Goal: Transaction & Acquisition: Book appointment/travel/reservation

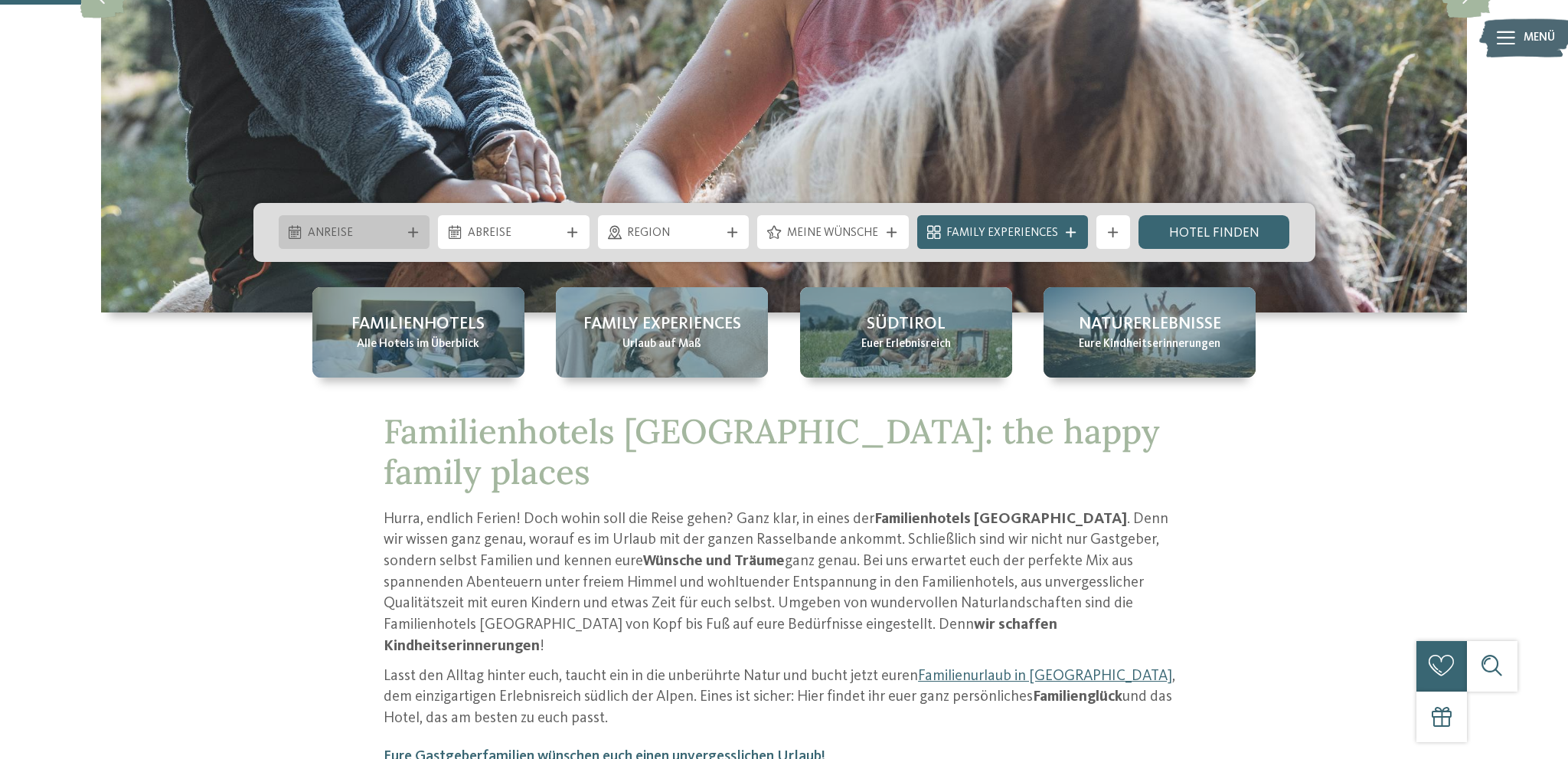
scroll to position [404, 0]
click at [362, 228] on span "Anreise" at bounding box center [354, 233] width 93 height 16
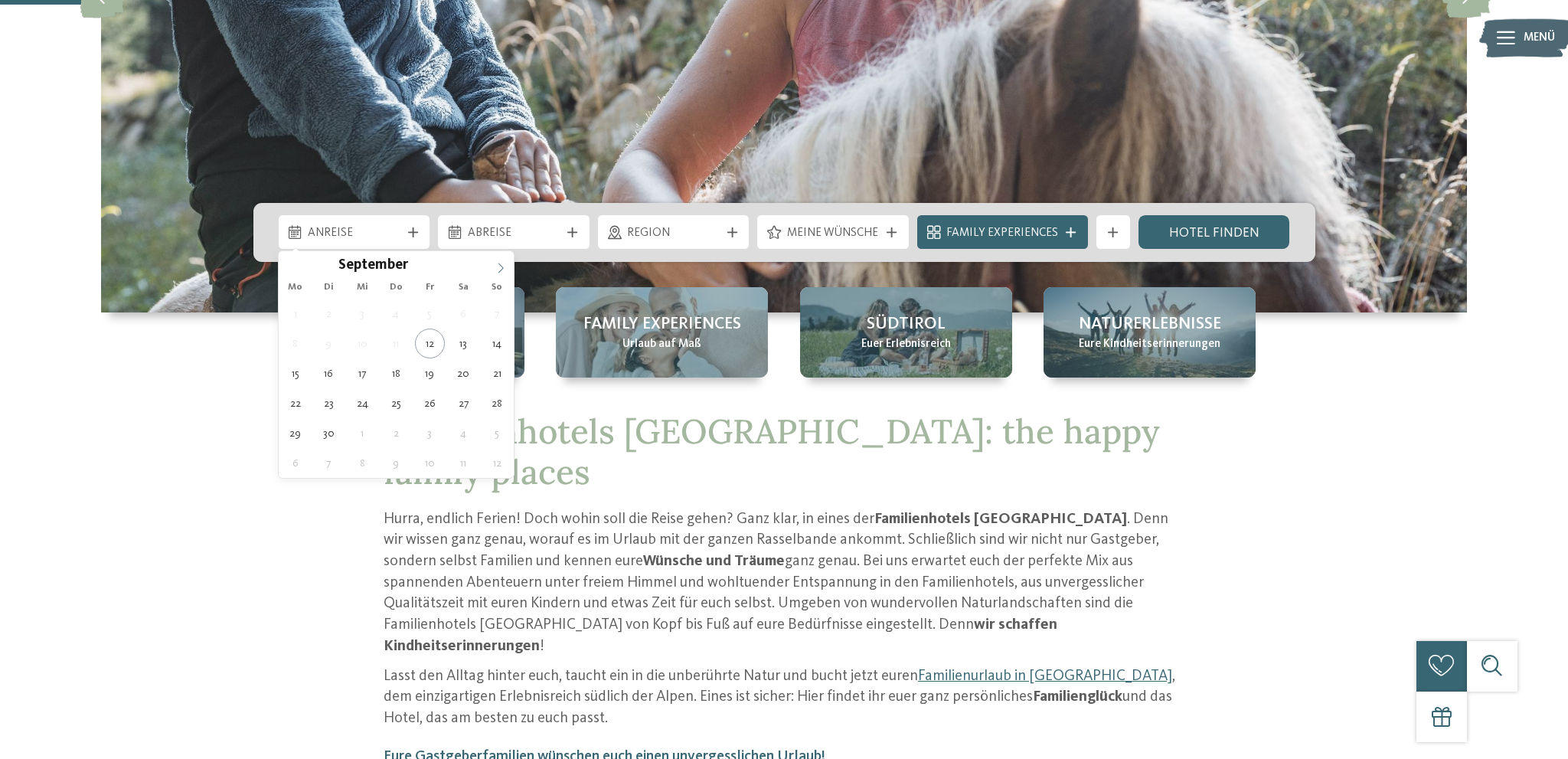
click at [498, 273] on icon at bounding box center [500, 267] width 10 height 10
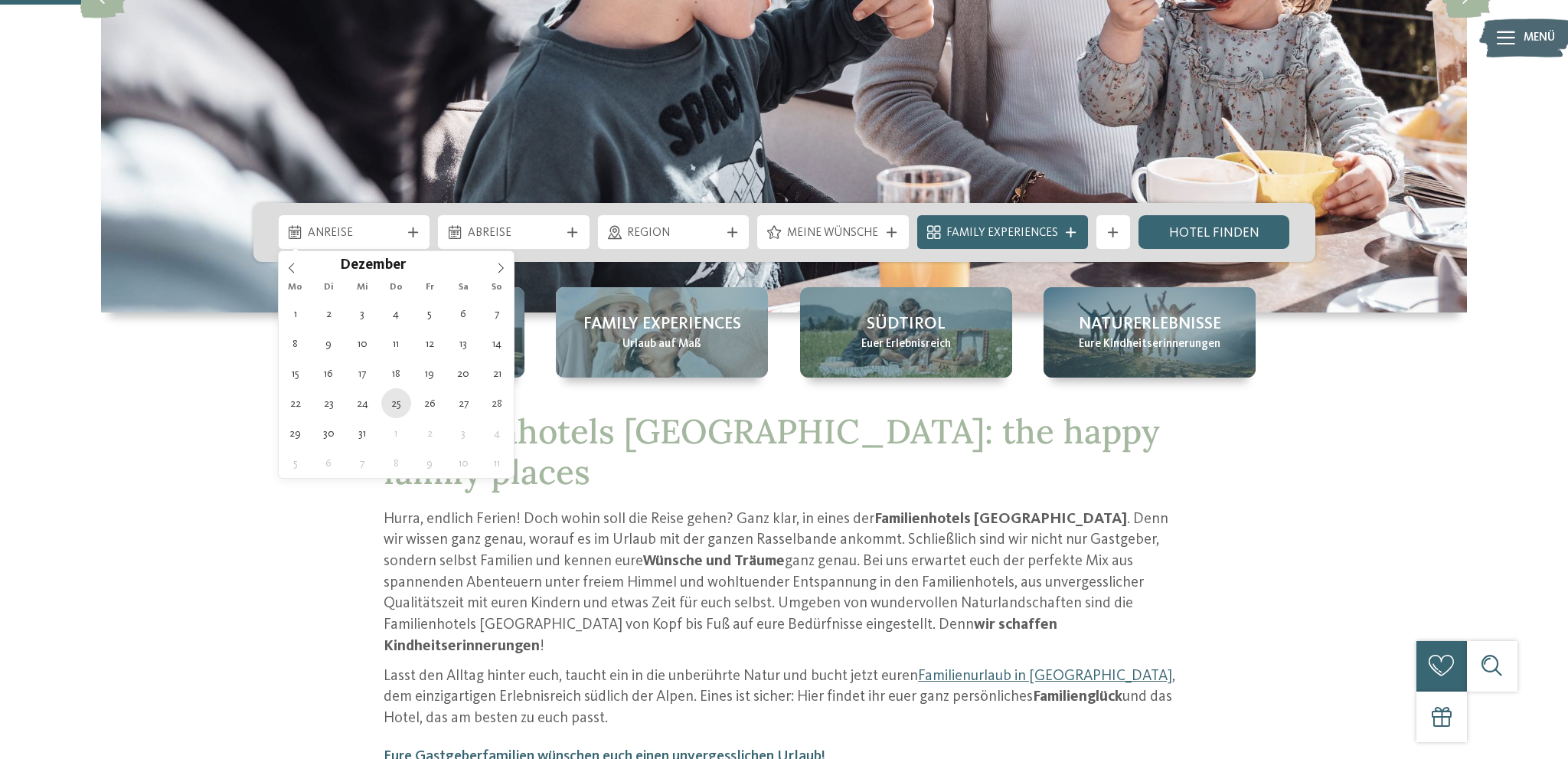
type div "[DATE]"
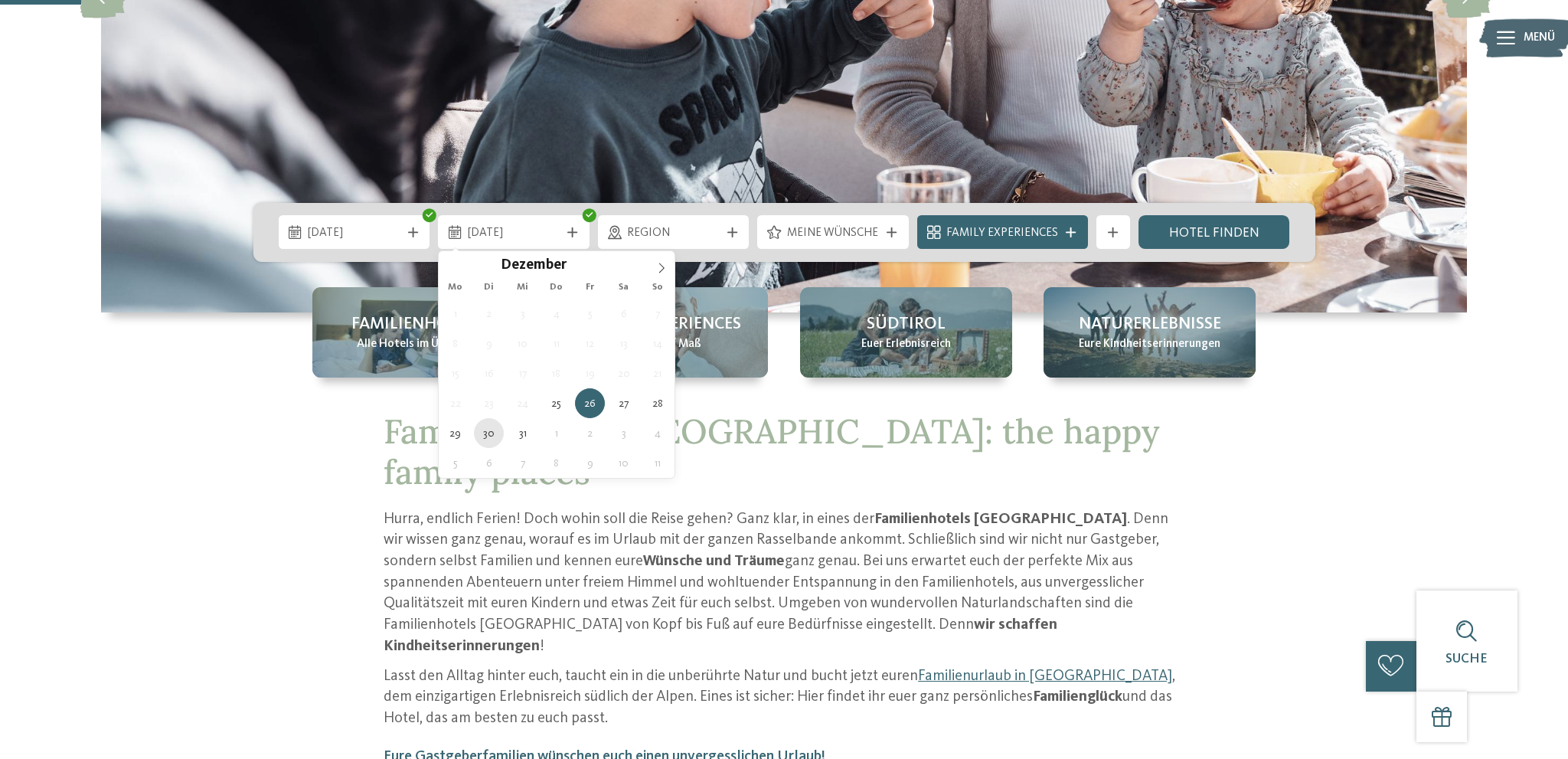
type div "[DATE]"
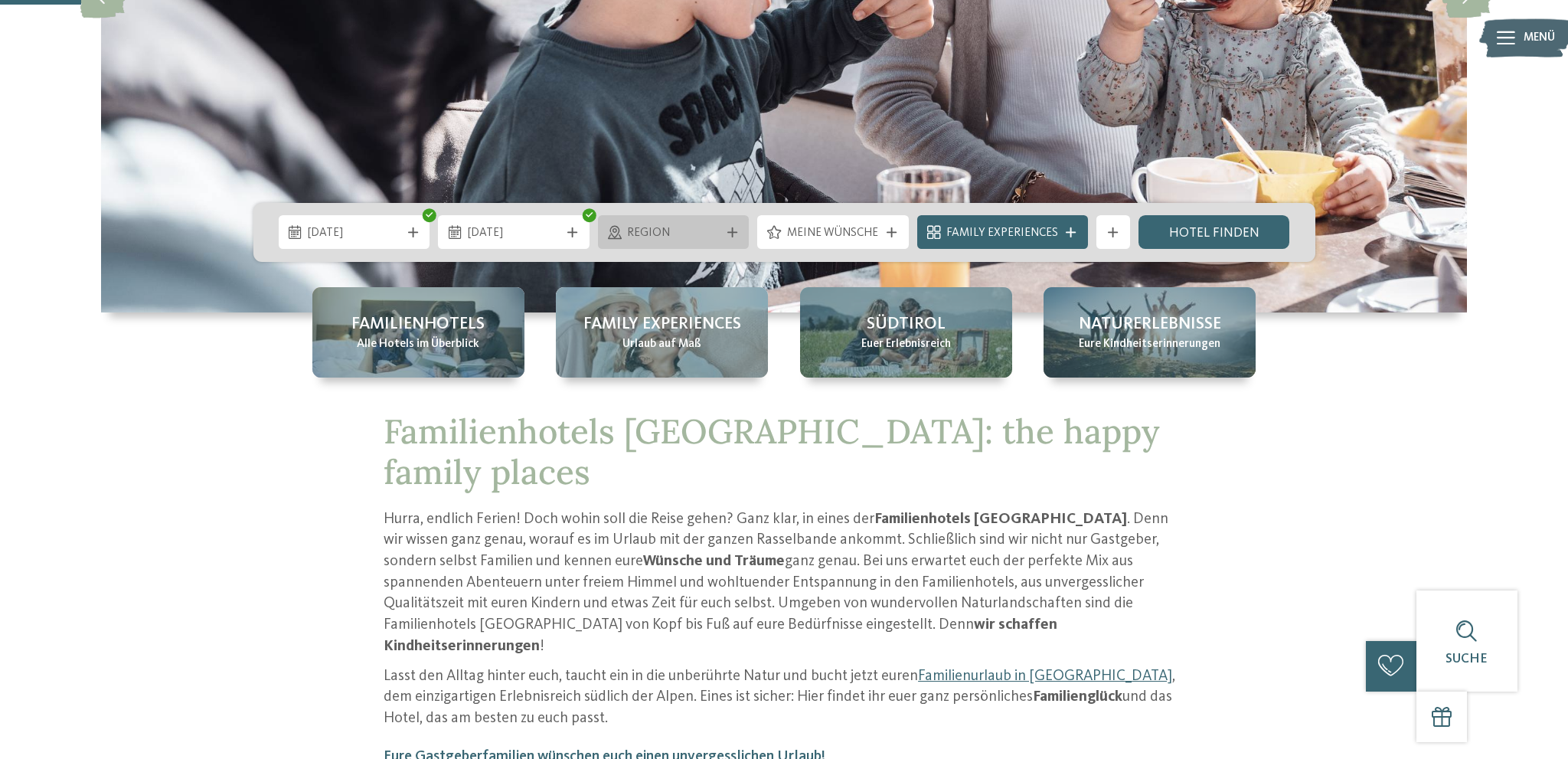
click at [672, 239] on span "Region" at bounding box center [673, 233] width 93 height 16
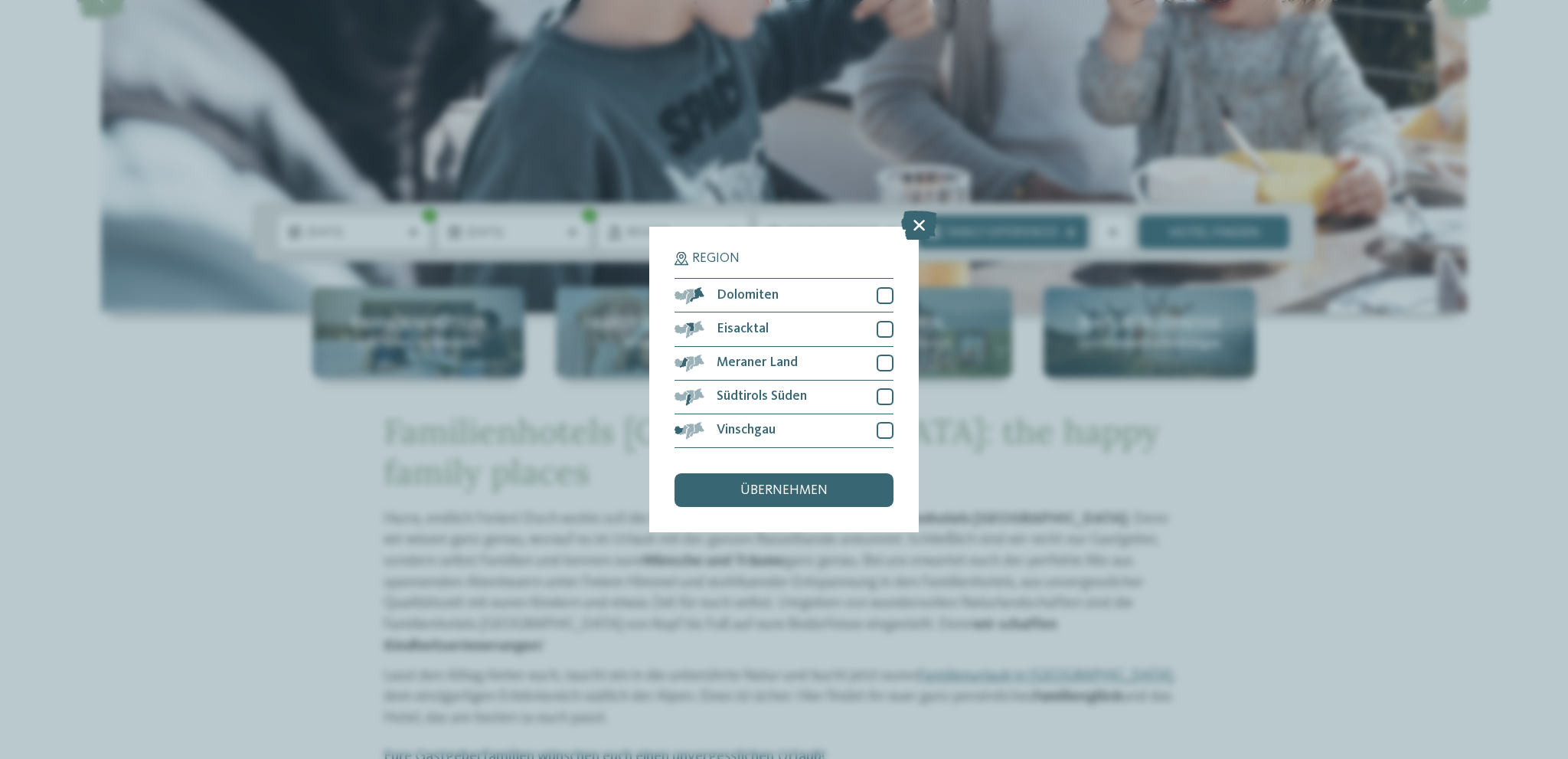
drag, startPoint x: 820, startPoint y: 143, endPoint x: 814, endPoint y: 162, distance: 19.9
click at [821, 142] on div "Region Dolomiten" at bounding box center [784, 379] width 1568 height 759
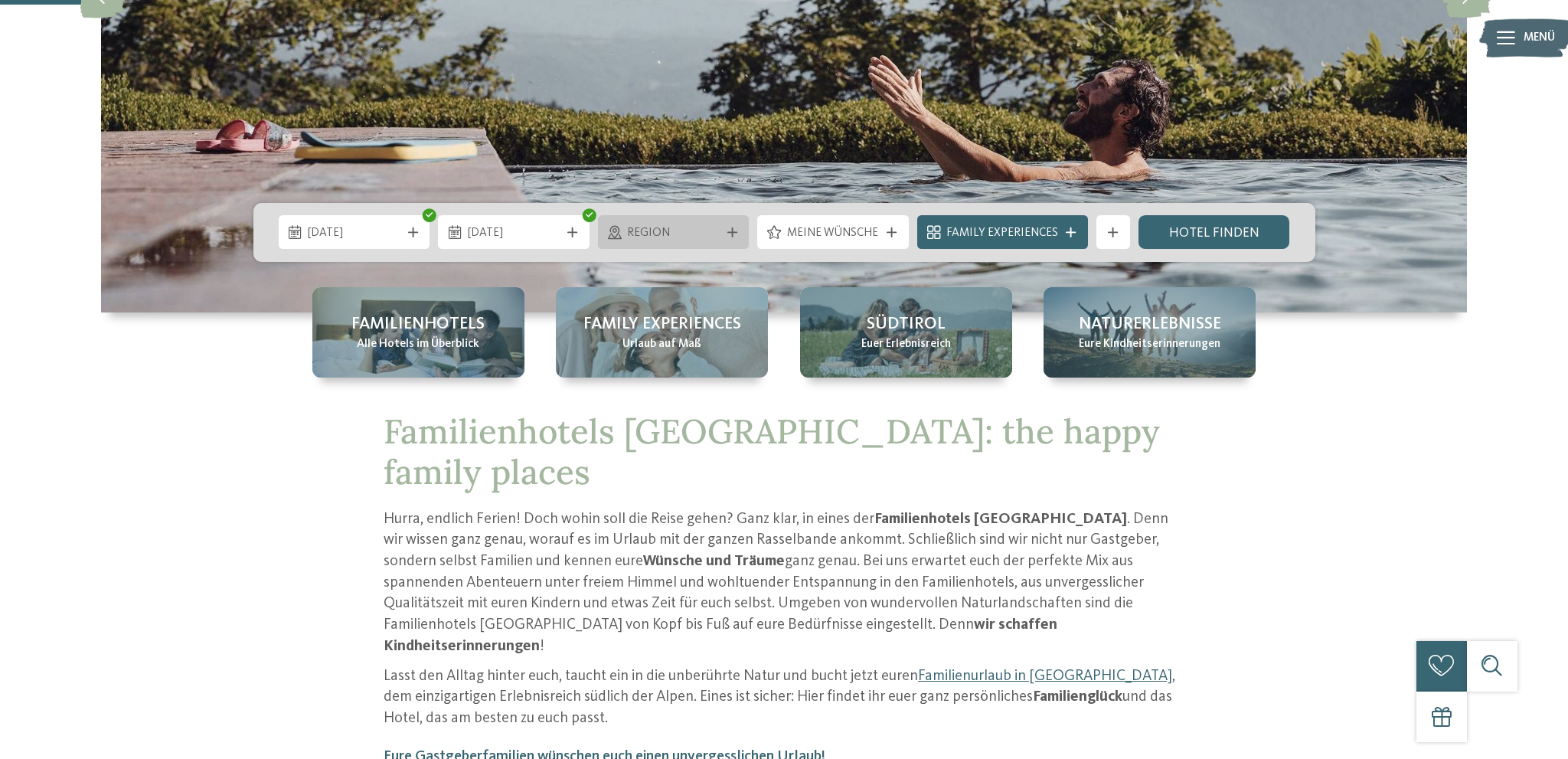
click at [707, 228] on span "Region" at bounding box center [673, 233] width 93 height 16
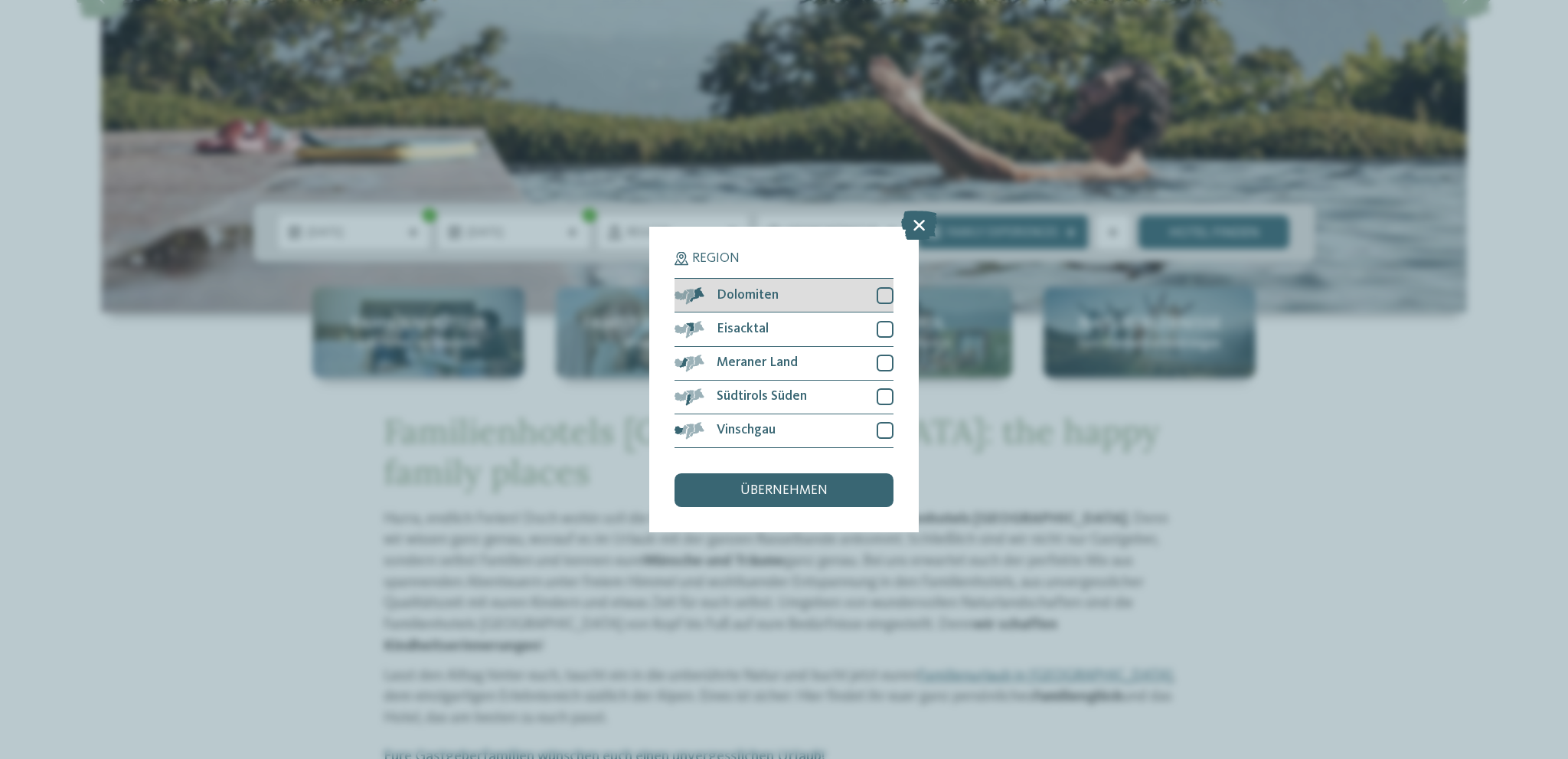
click at [891, 292] on div at bounding box center [884, 295] width 16 height 16
click at [890, 318] on div "Eisacktal" at bounding box center [783, 329] width 219 height 34
click at [884, 364] on div at bounding box center [884, 363] width 16 height 16
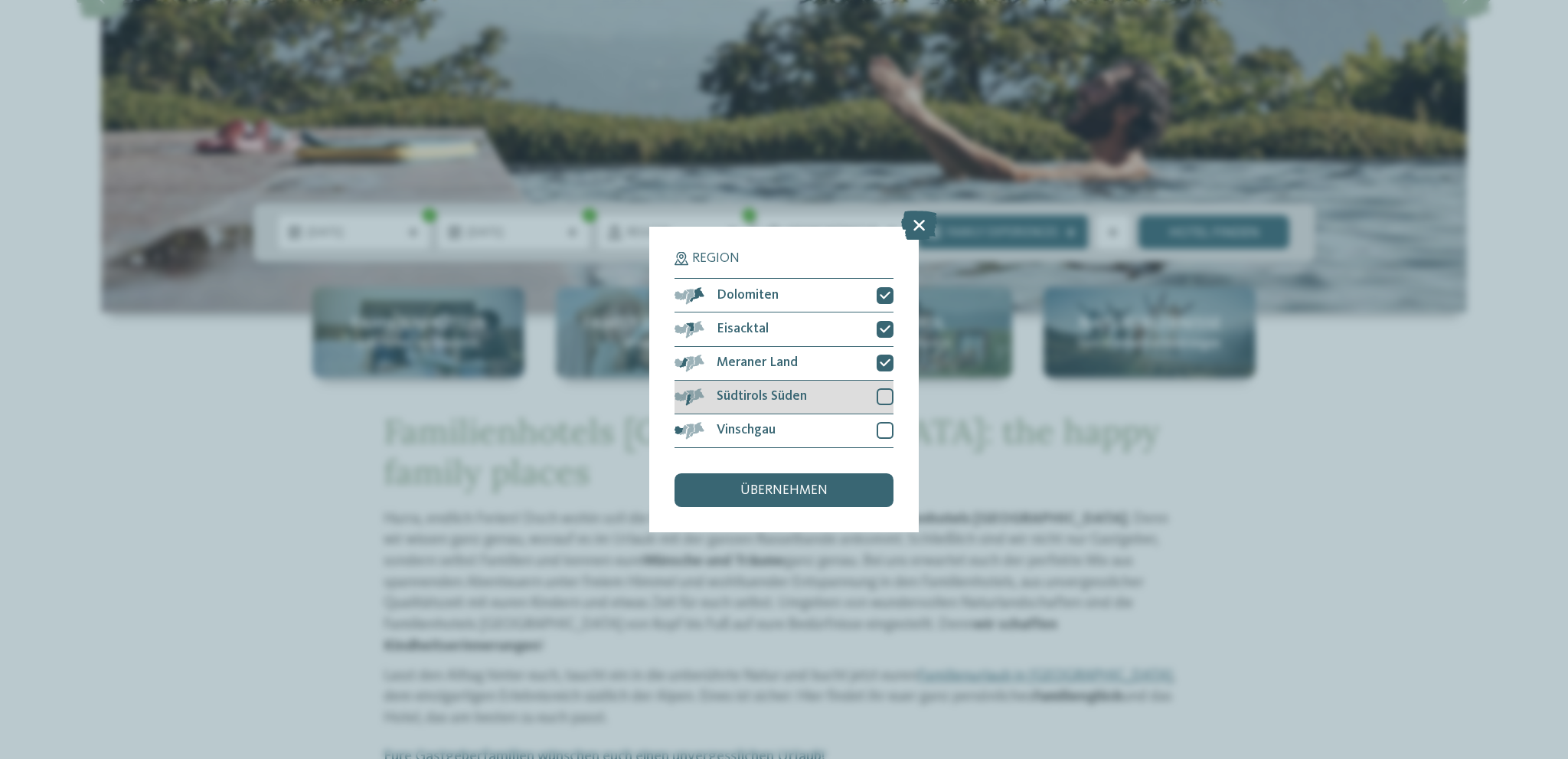
click at [884, 396] on div at bounding box center [884, 396] width 16 height 16
drag, startPoint x: 884, startPoint y: 430, endPoint x: 856, endPoint y: 461, distance: 41.8
click at [884, 430] on div at bounding box center [884, 430] width 16 height 16
click at [826, 496] on span "übernehmen" at bounding box center [784, 491] width 87 height 14
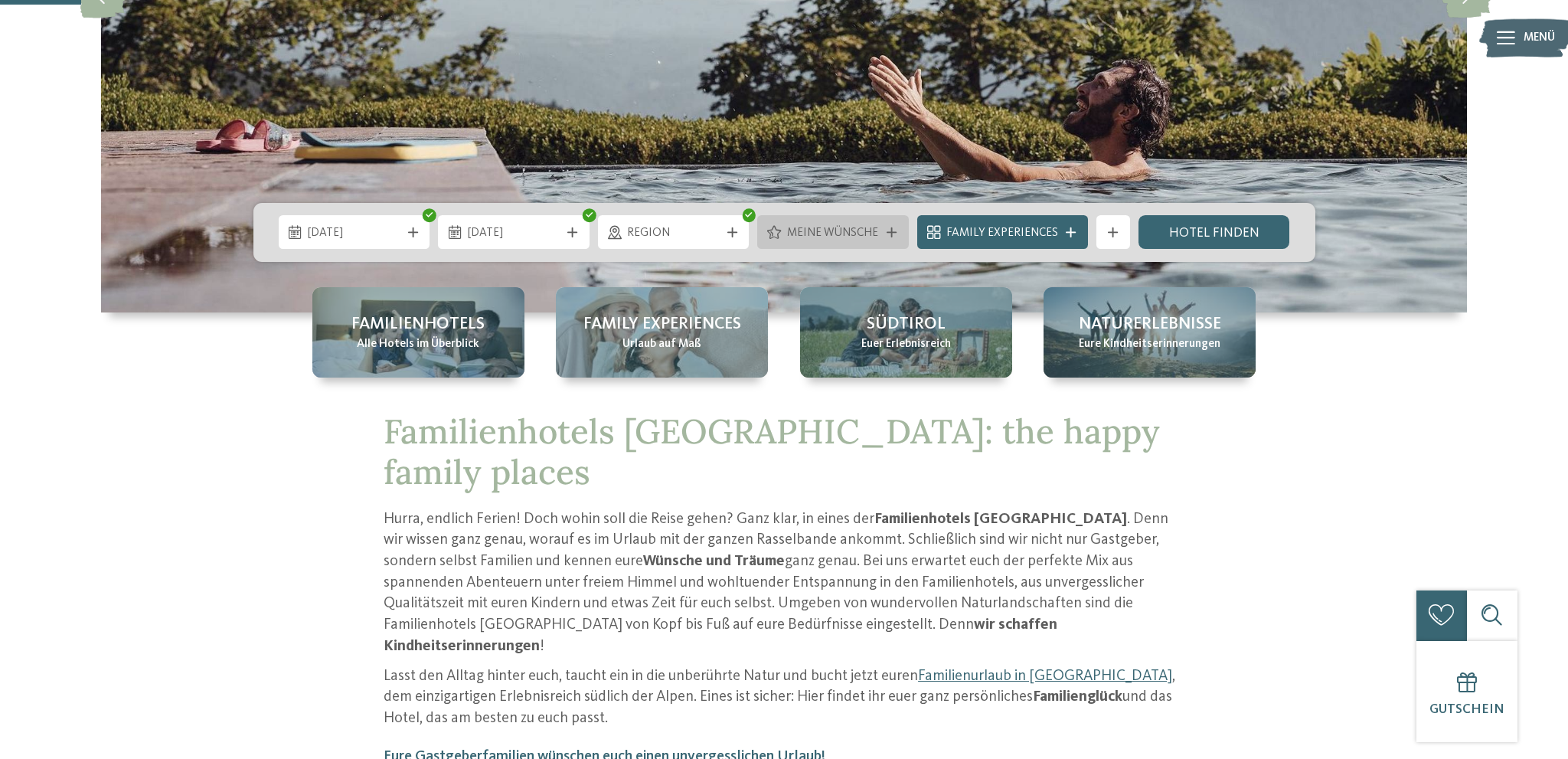
click at [828, 224] on div "Meine Wünsche" at bounding box center [832, 232] width 101 height 18
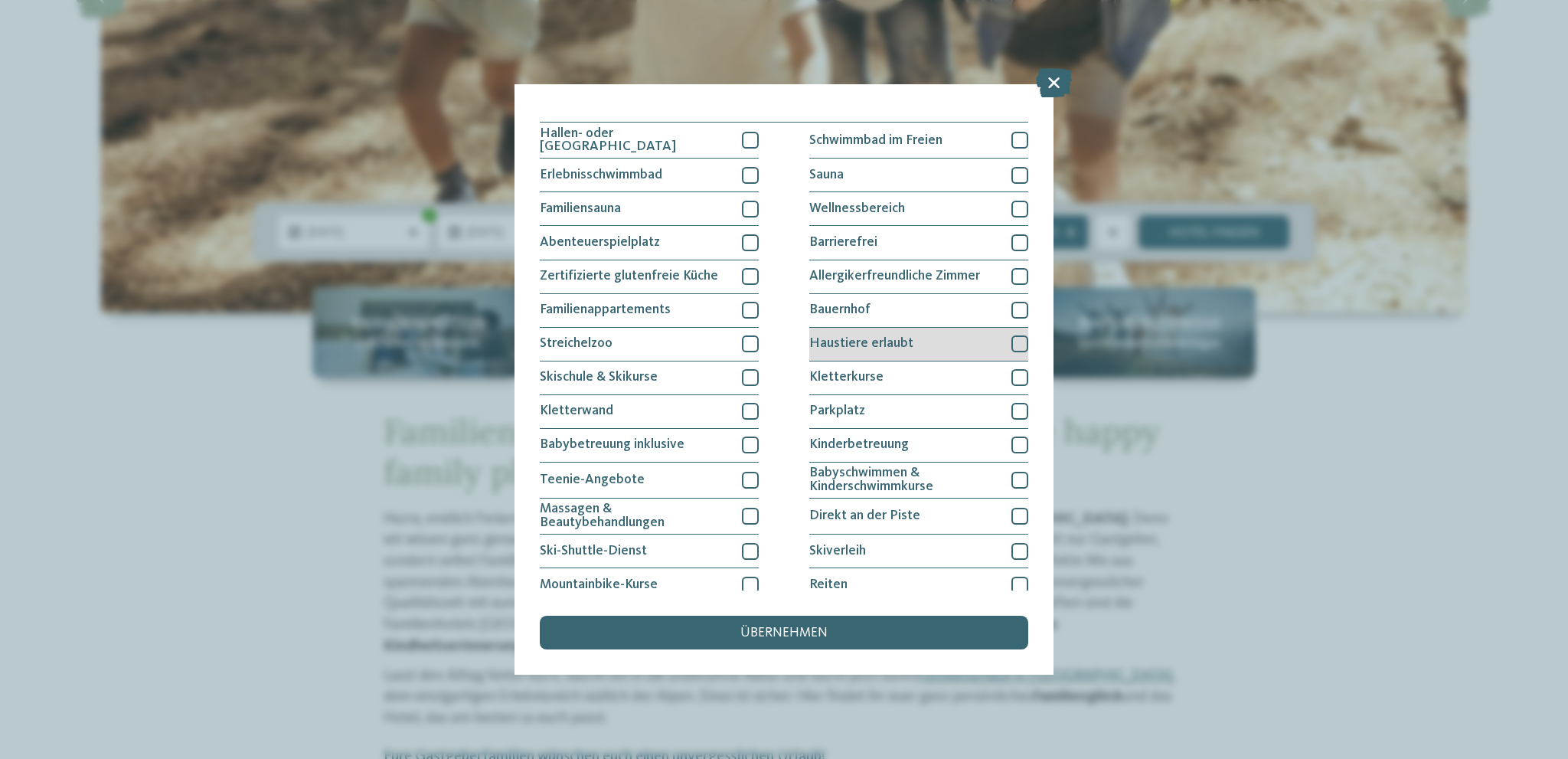
scroll to position [0, 0]
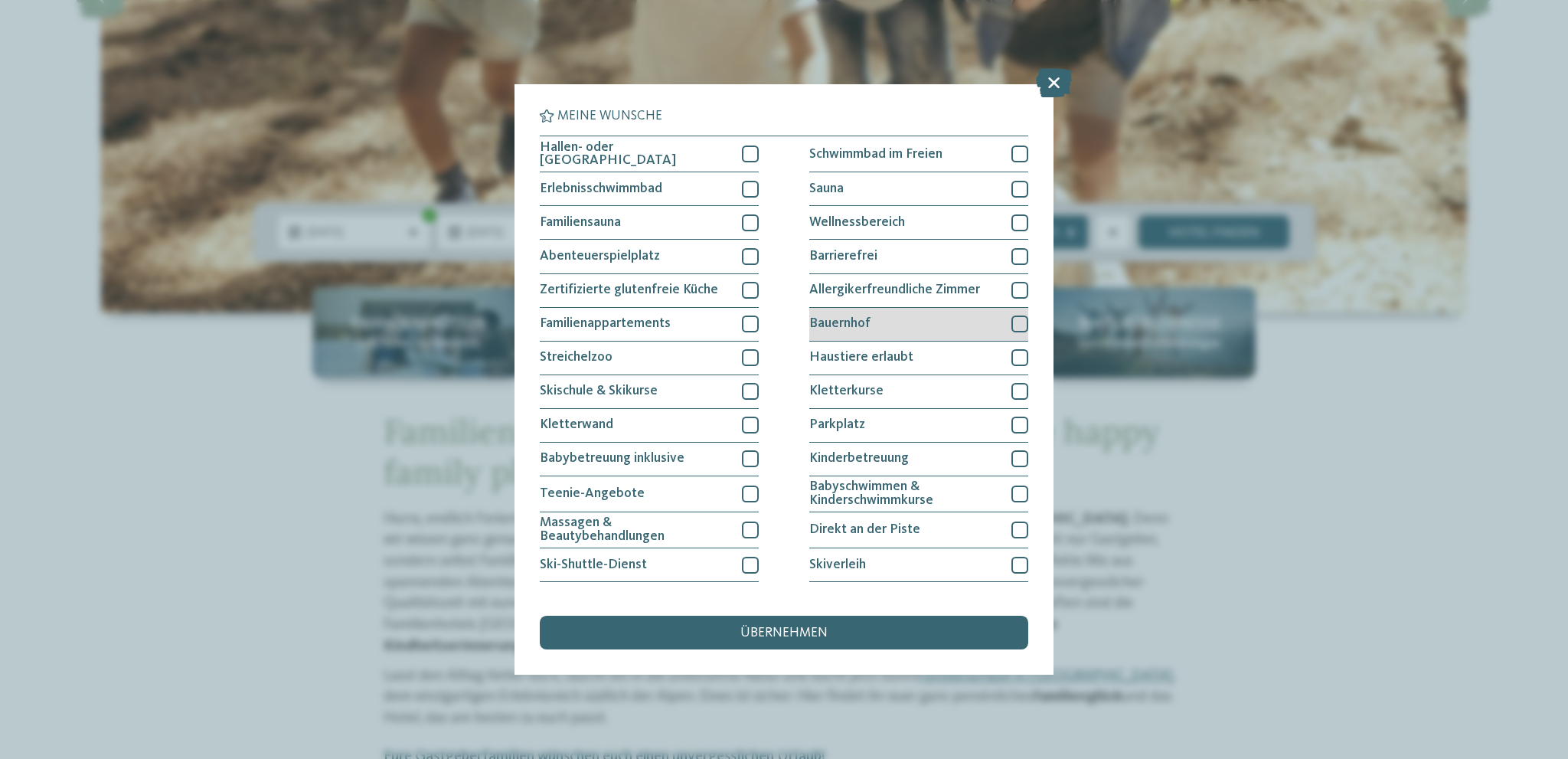
click at [918, 331] on div "Bauernhof" at bounding box center [918, 325] width 219 height 34
click at [914, 325] on div "Bauernhof" at bounding box center [918, 325] width 219 height 34
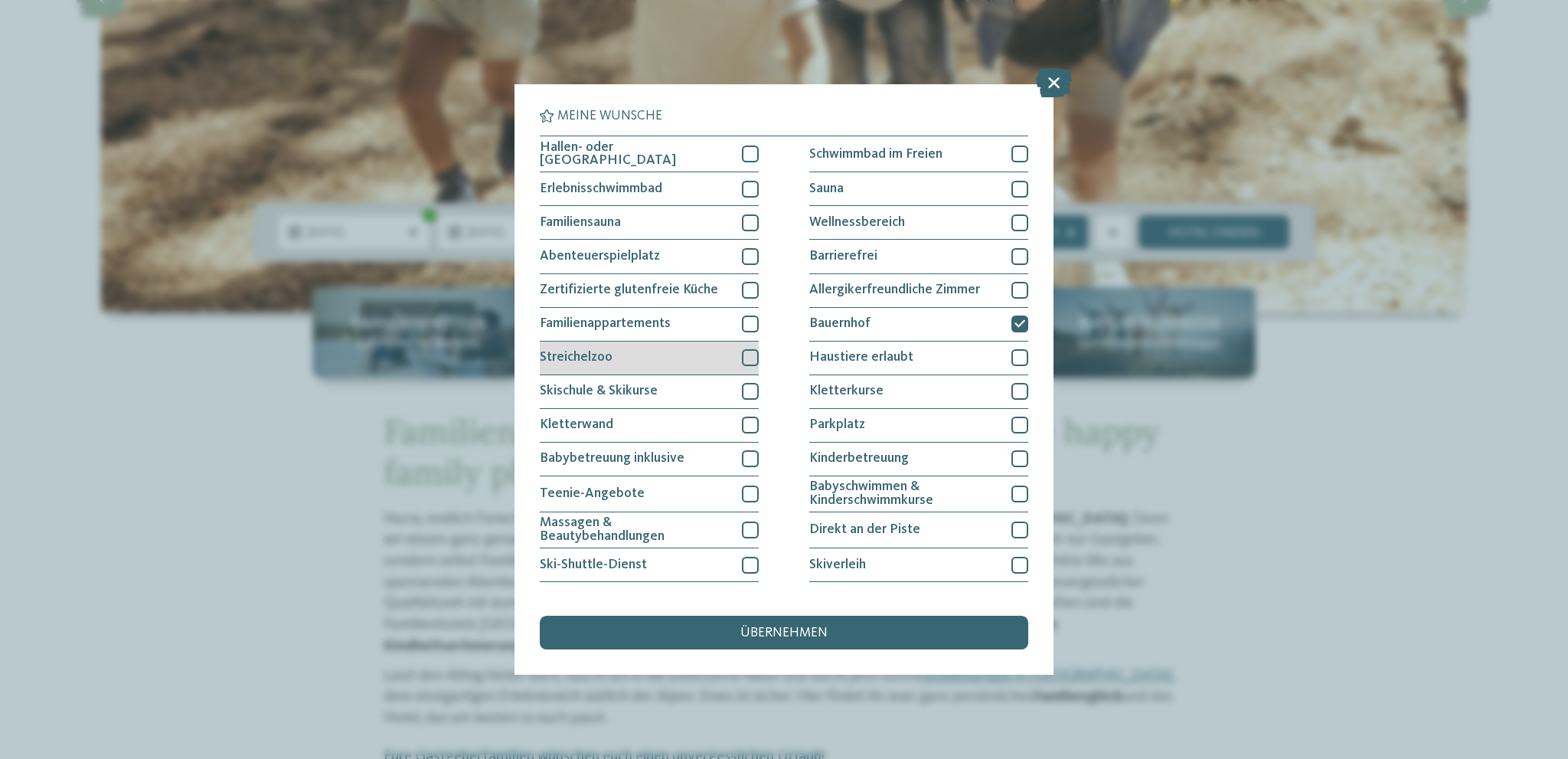
click at [741, 356] on div "Streichelzoo" at bounding box center [649, 358] width 219 height 34
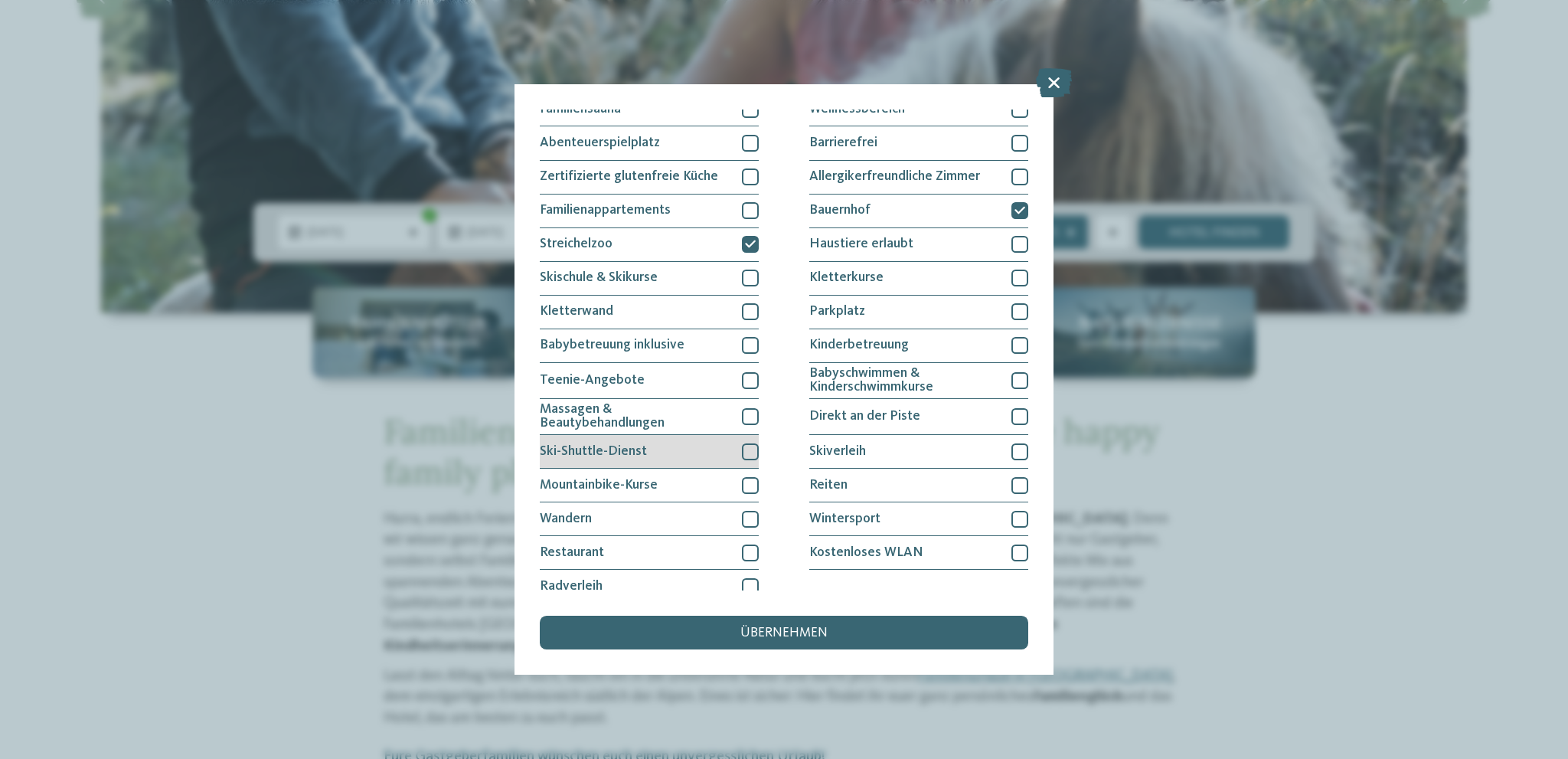
scroll to position [123, 0]
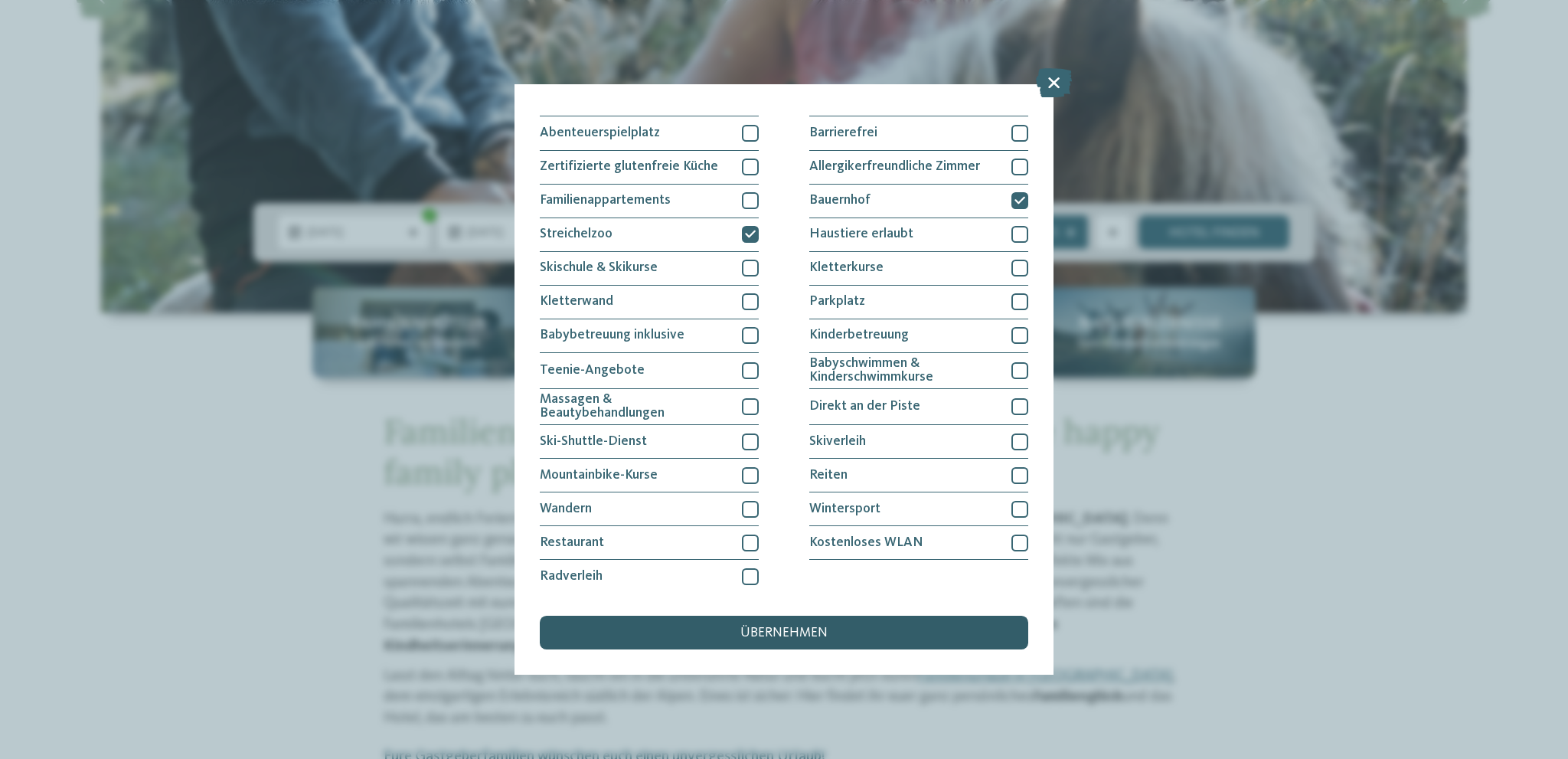
click at [695, 624] on div "übernehmen" at bounding box center [784, 632] width 488 height 34
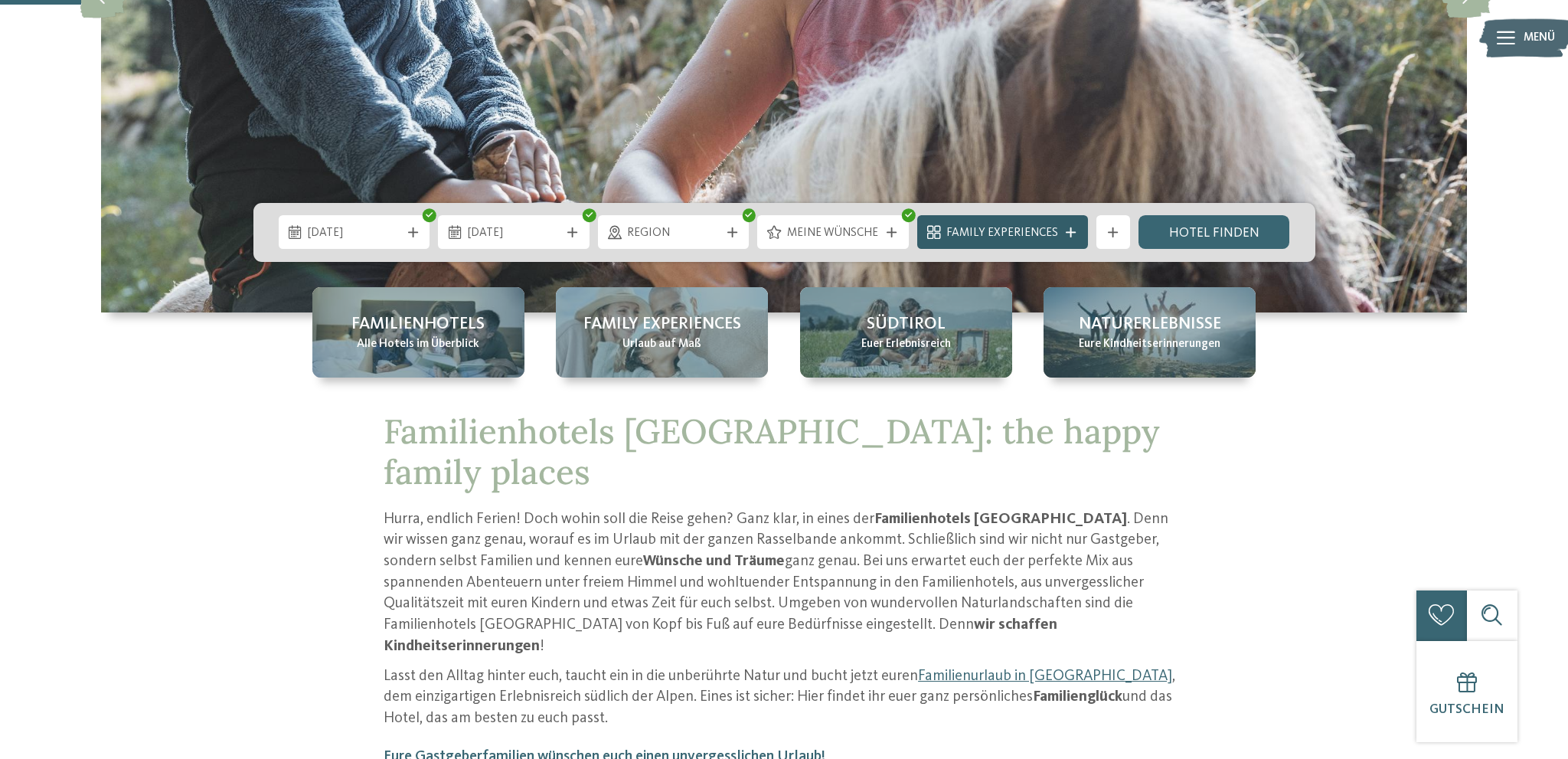
click at [1025, 229] on span "Family Experiences" at bounding box center [1002, 233] width 112 height 16
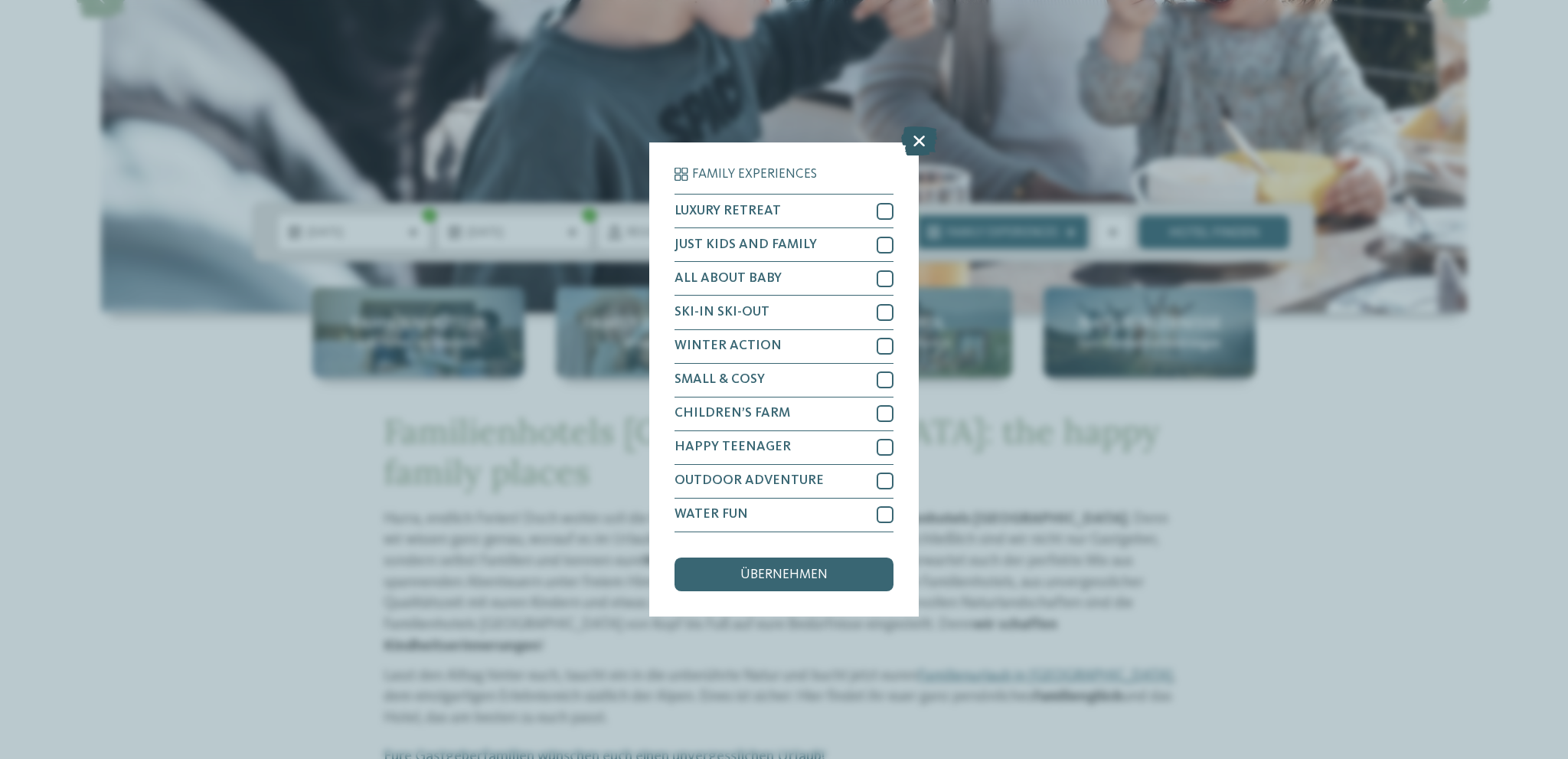
click at [923, 147] on icon at bounding box center [919, 142] width 36 height 29
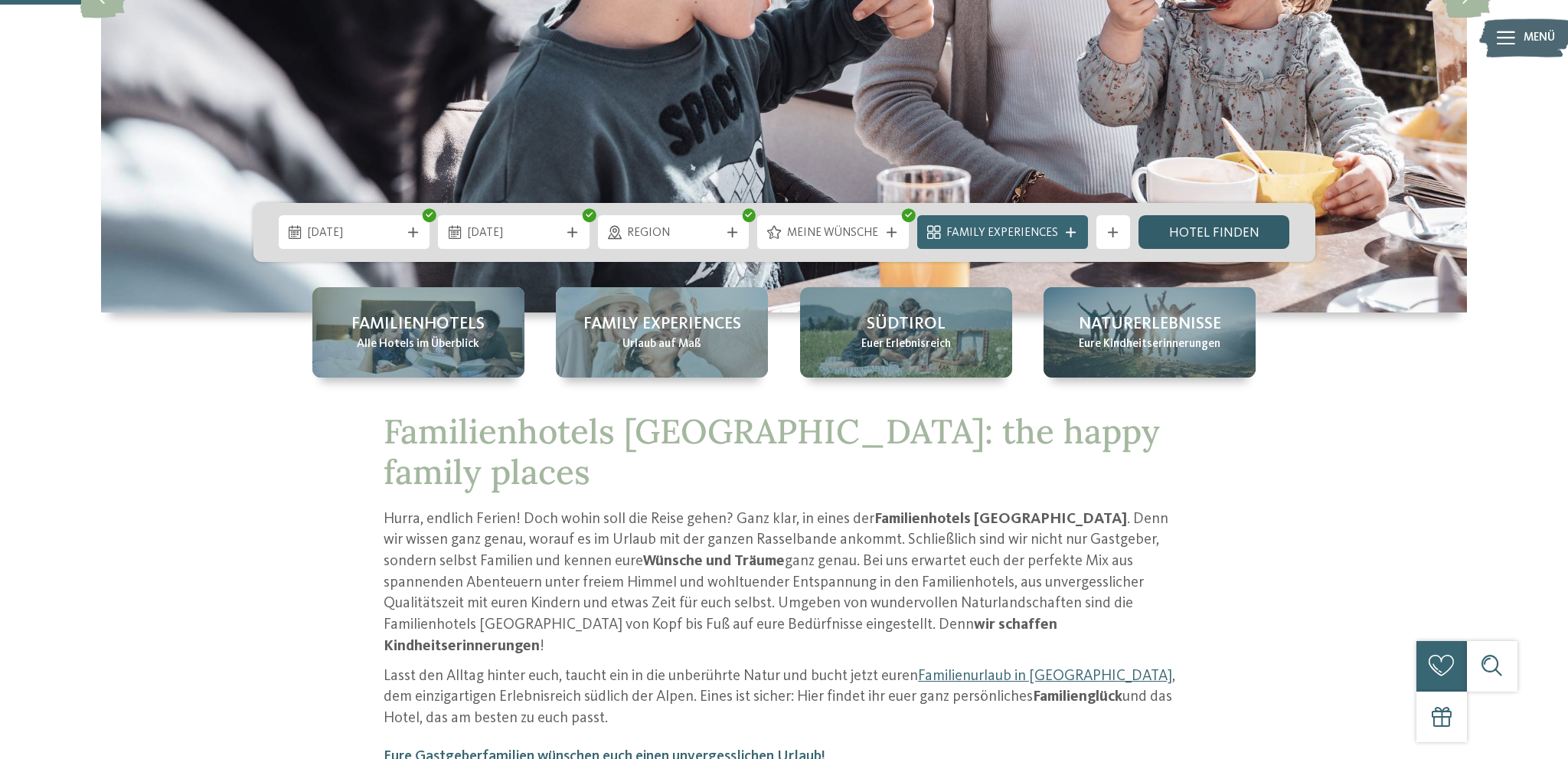
click at [1206, 225] on link "Hotel finden" at bounding box center [1214, 232] width 151 height 34
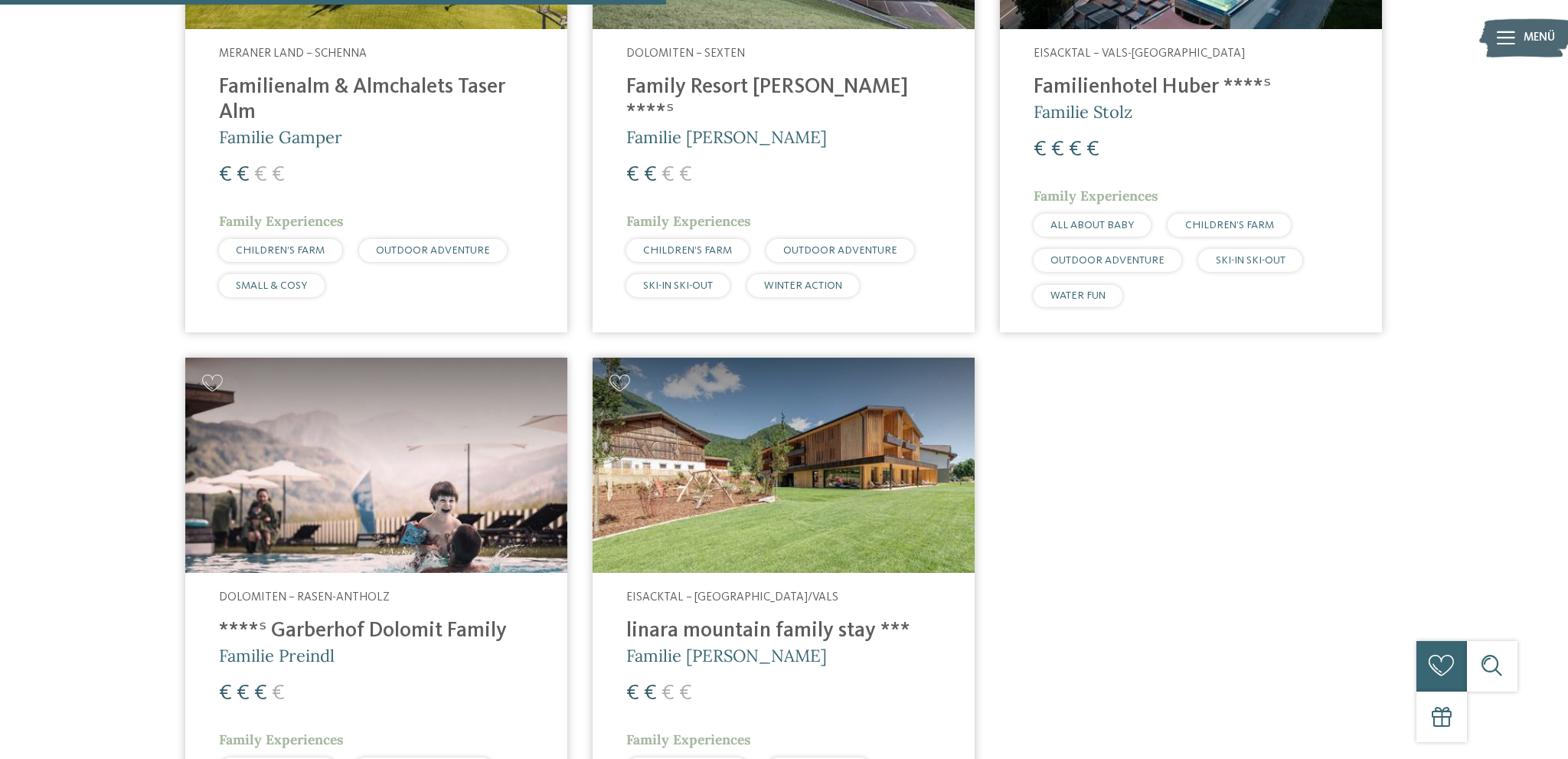
scroll to position [521, 0]
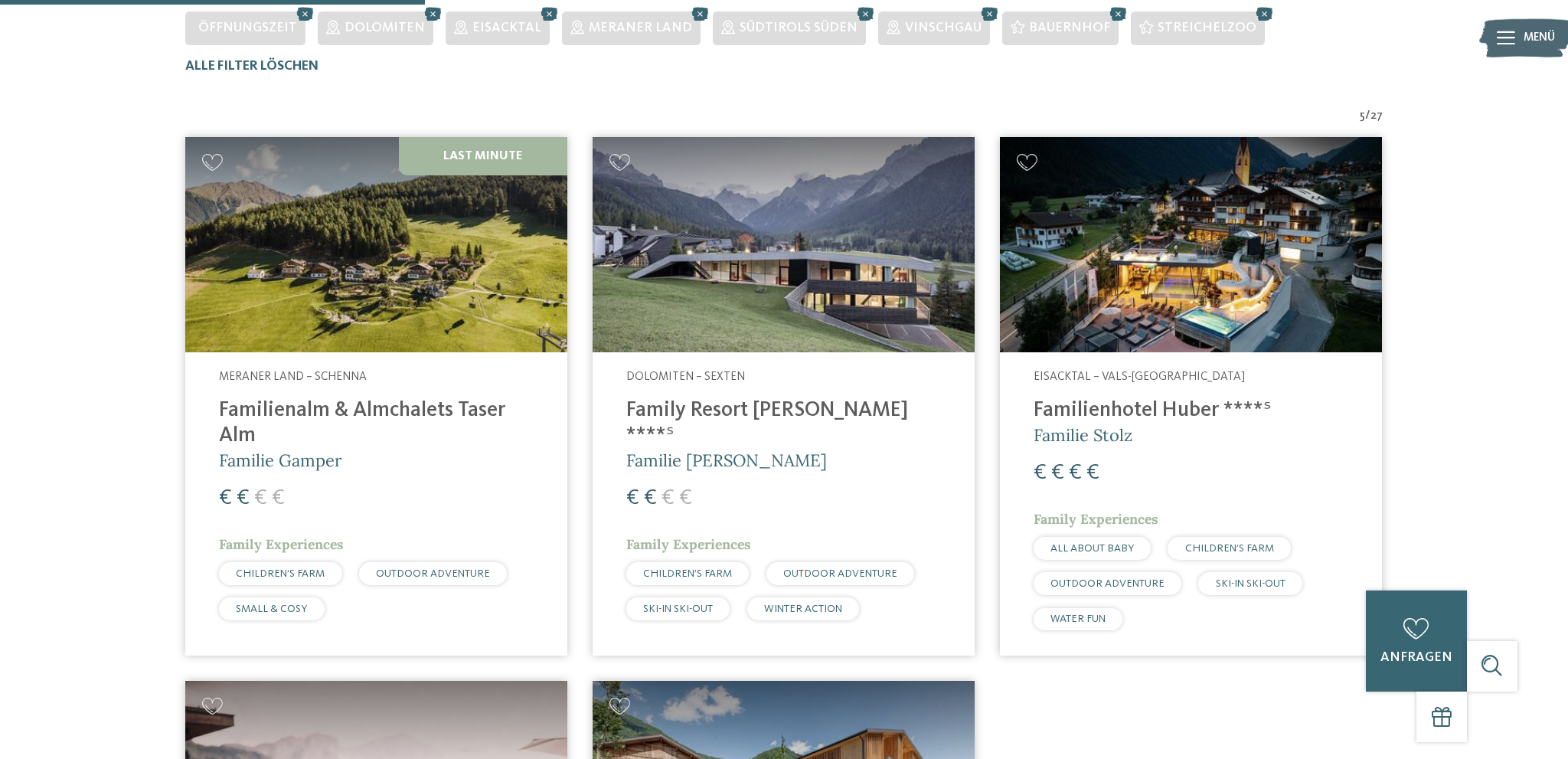
click at [459, 278] on img at bounding box center [376, 244] width 382 height 215
click at [814, 278] on img at bounding box center [783, 244] width 382 height 215
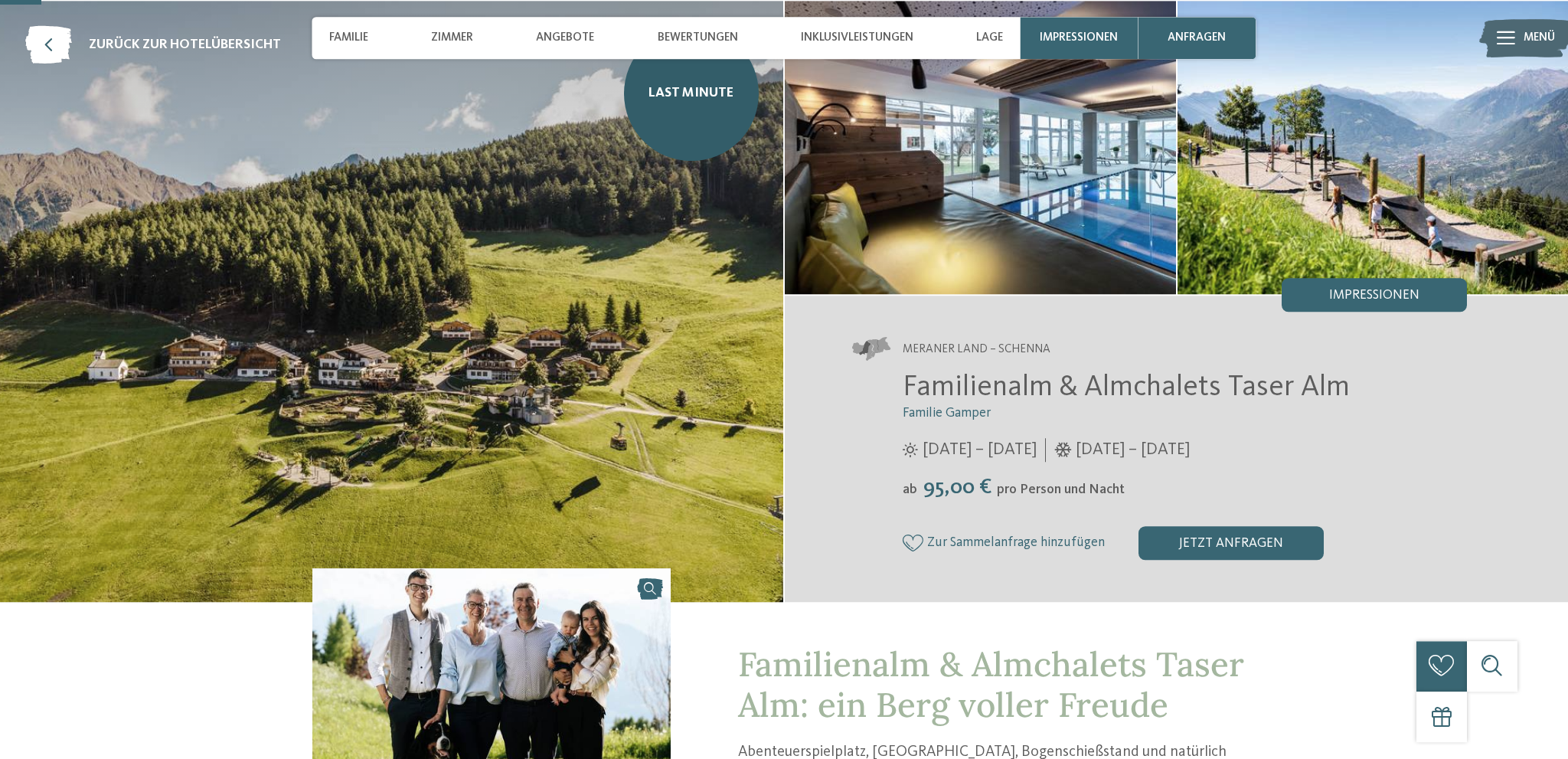
scroll to position [80, 0]
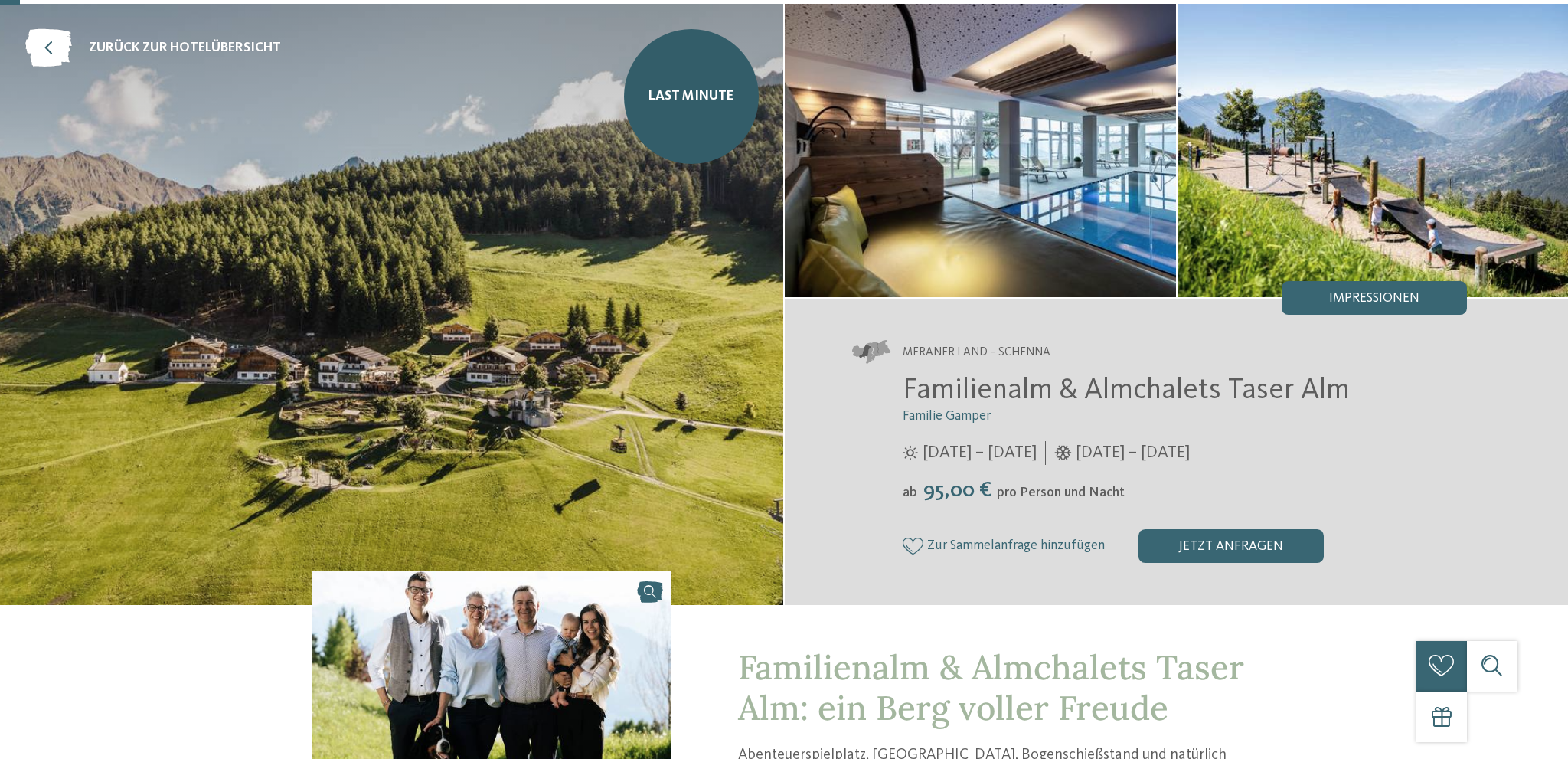
click at [1070, 448] on icon at bounding box center [1063, 453] width 17 height 16
click at [583, 274] on img at bounding box center [391, 304] width 783 height 601
click at [1016, 198] on img at bounding box center [980, 150] width 391 height 293
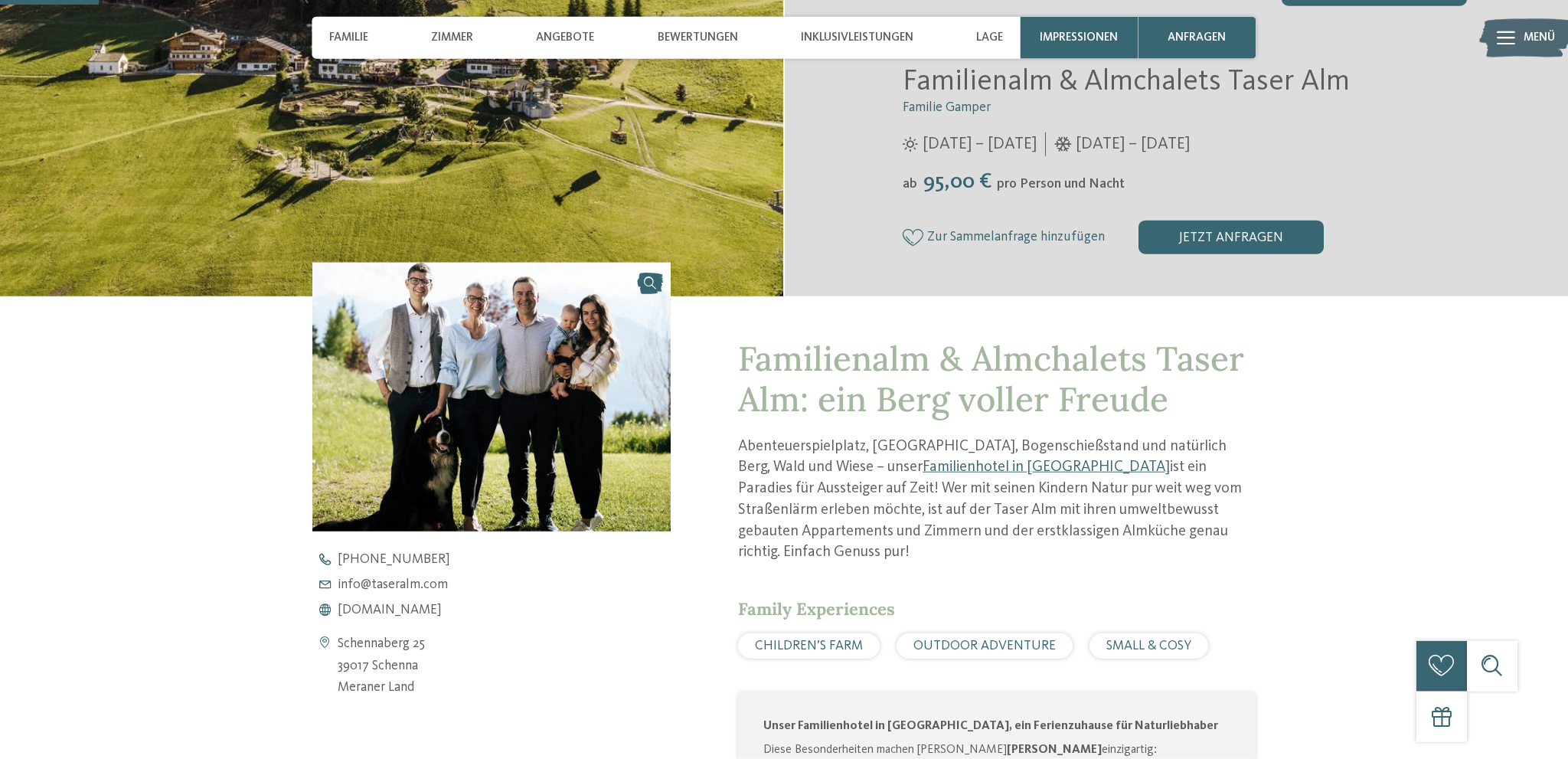
scroll to position [404, 0]
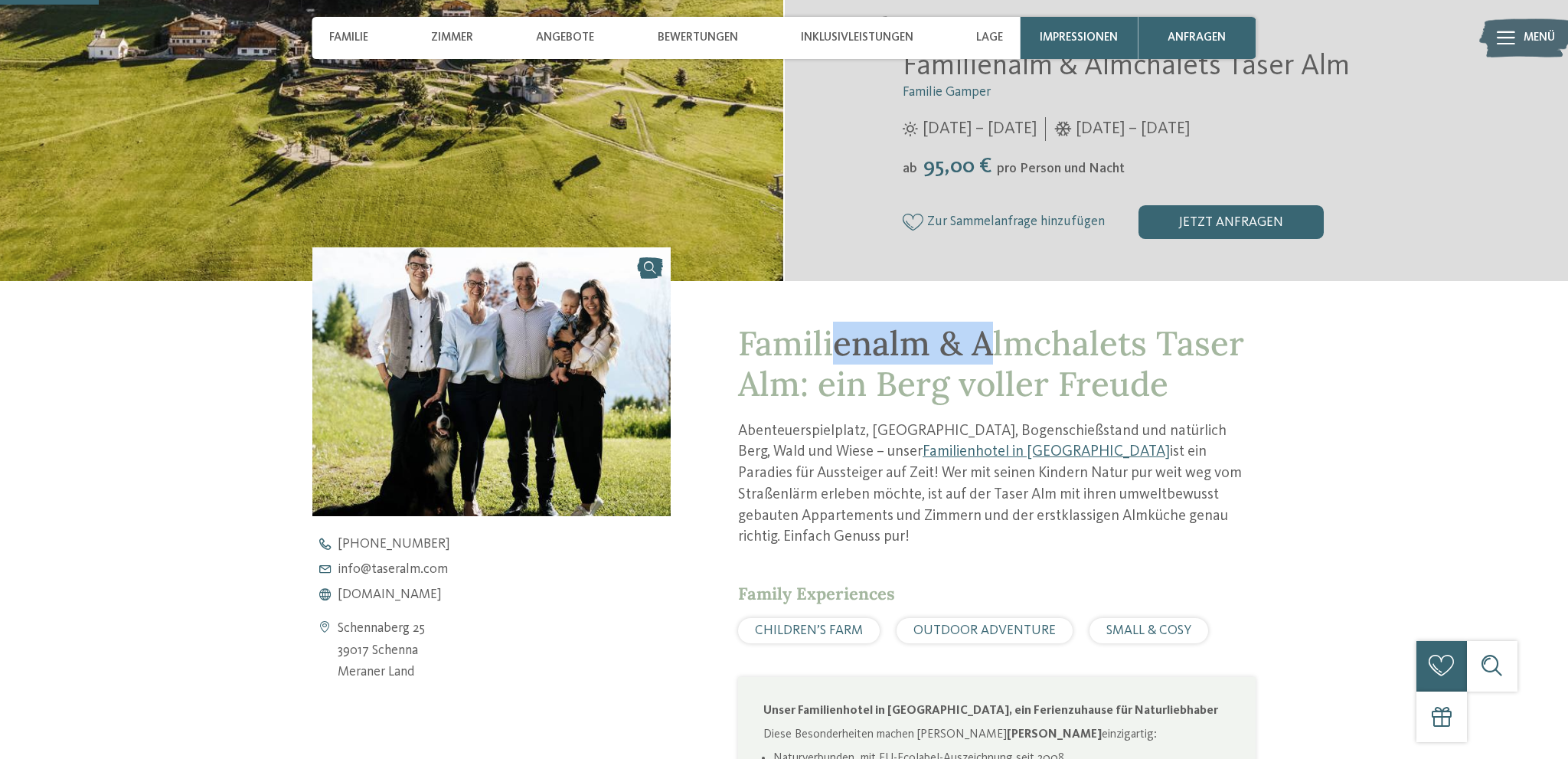
drag, startPoint x: 834, startPoint y: 335, endPoint x: 1006, endPoint y: 337, distance: 172.0
click at [999, 336] on span "Familienalm & Almchalets Taser Alm: ein Berg voller Freude" at bounding box center [991, 363] width 506 height 83
click at [1048, 338] on span "Familienalm & Almchalets Taser Alm: ein Berg voller Freude" at bounding box center [991, 363] width 506 height 83
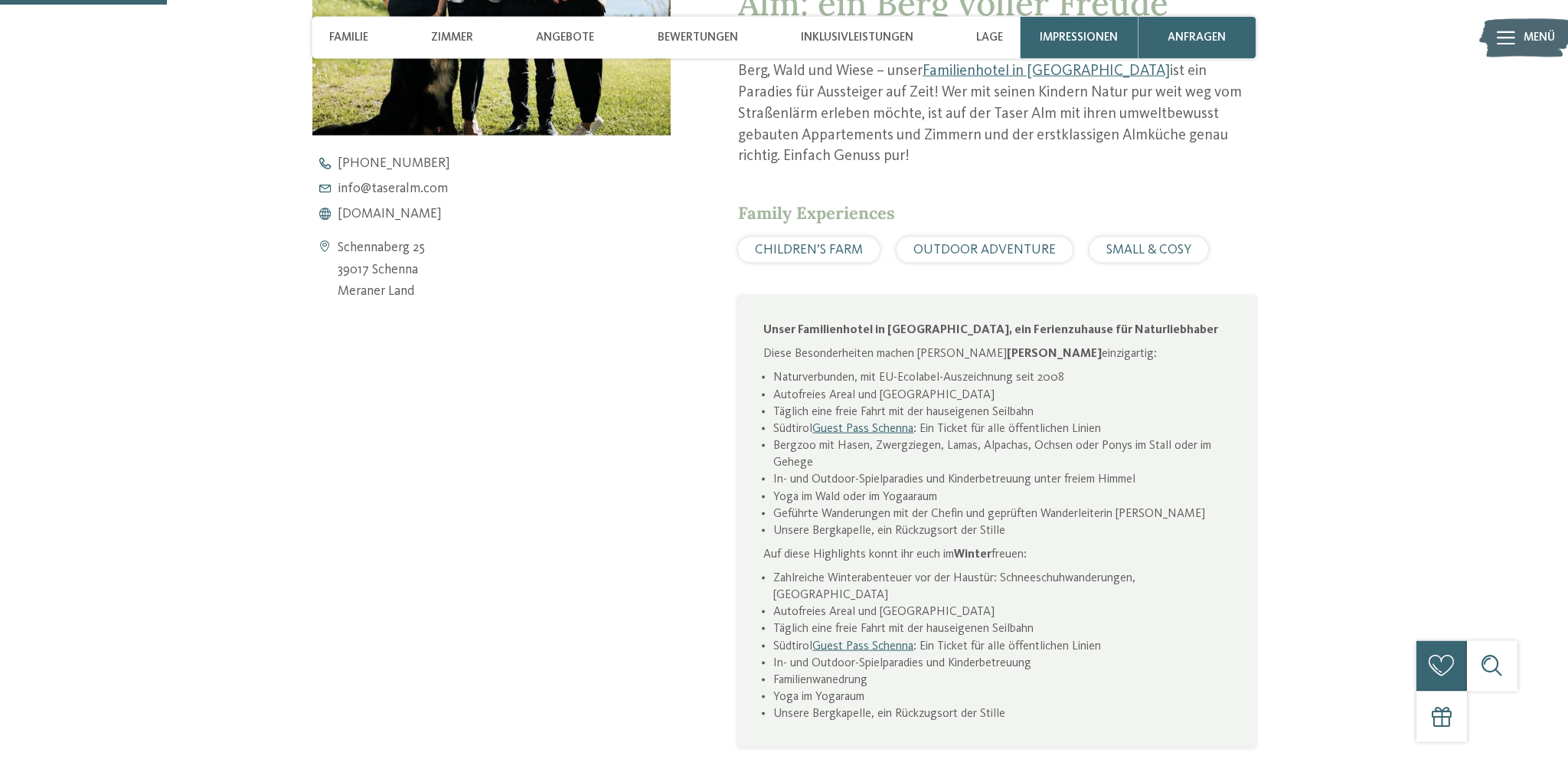
scroll to position [970, 0]
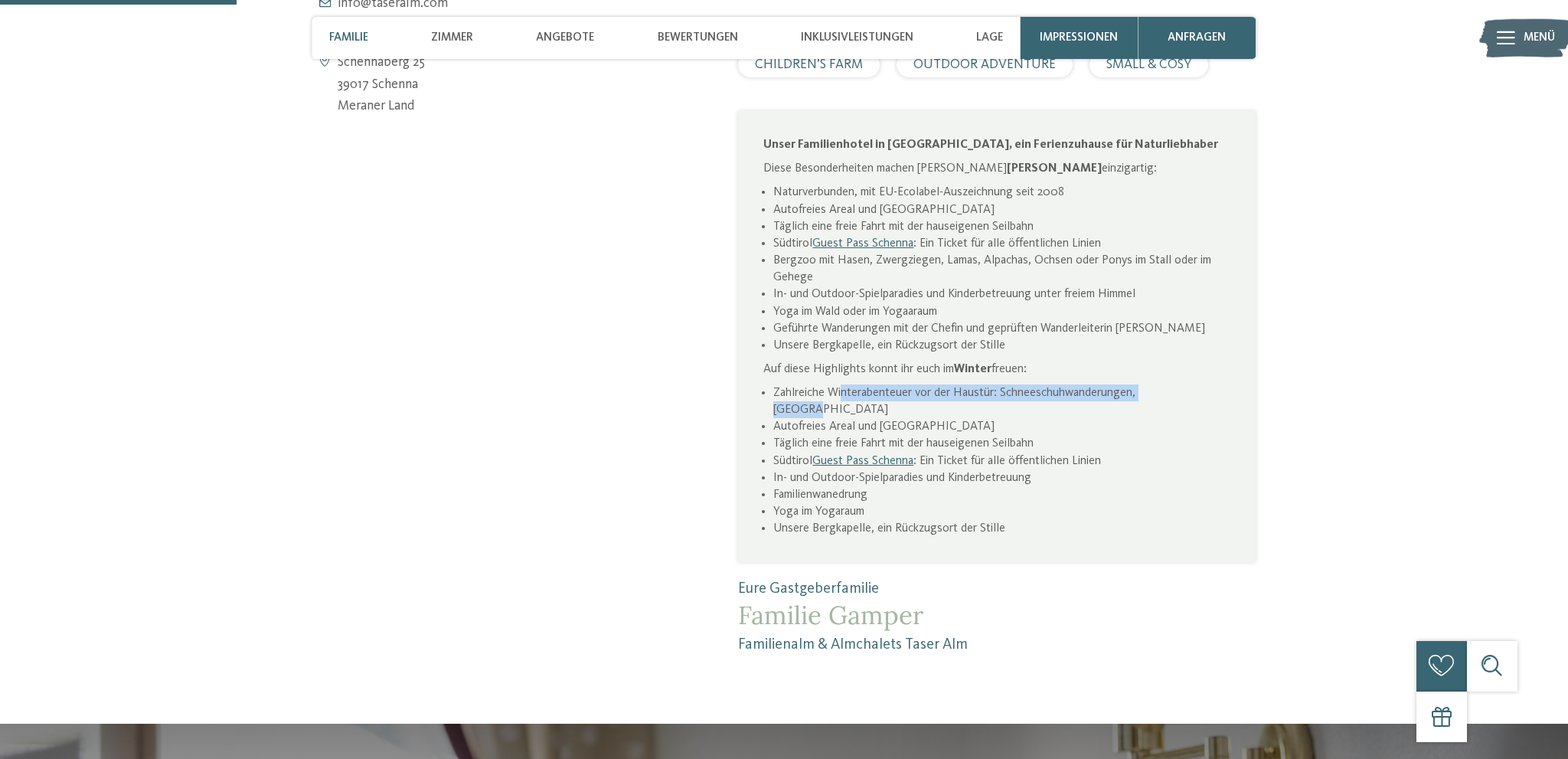
drag, startPoint x: 845, startPoint y: 390, endPoint x: 1211, endPoint y: 391, distance: 366.0
click at [1211, 391] on li "Zahlreiche Winterabenteuer vor der Haustür: Schneeschuhwanderungen, Rodeln" at bounding box center [1002, 401] width 457 height 34
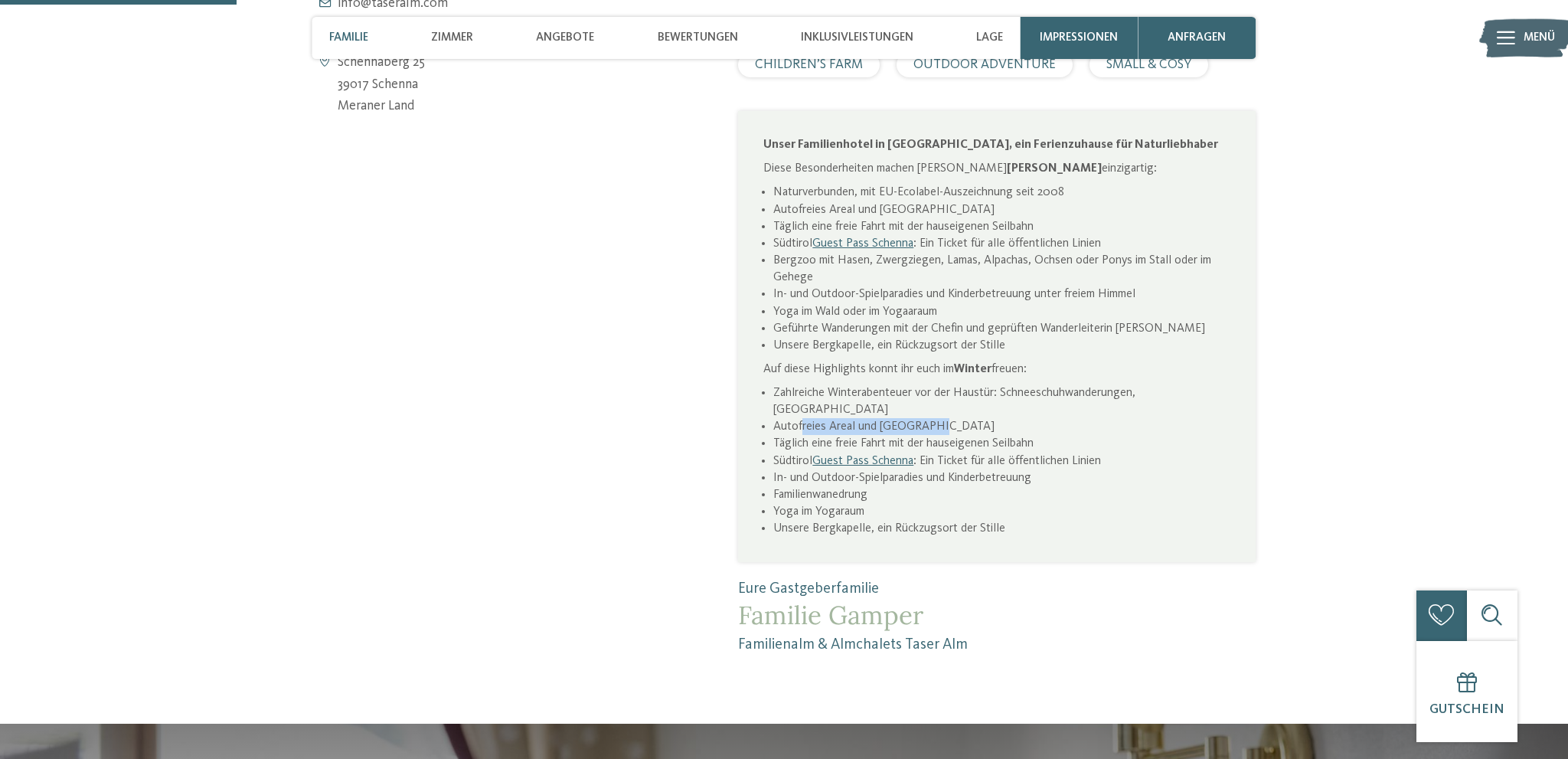
drag, startPoint x: 800, startPoint y: 400, endPoint x: 962, endPoint y: 402, distance: 162.0
click at [962, 418] on li "Autofreies Areal und Almgasthof" at bounding box center [1002, 426] width 457 height 16
click at [833, 435] on li "Täglich eine freie Fahrt mit der hauseigenen Seilbahn" at bounding box center [1002, 443] width 457 height 16
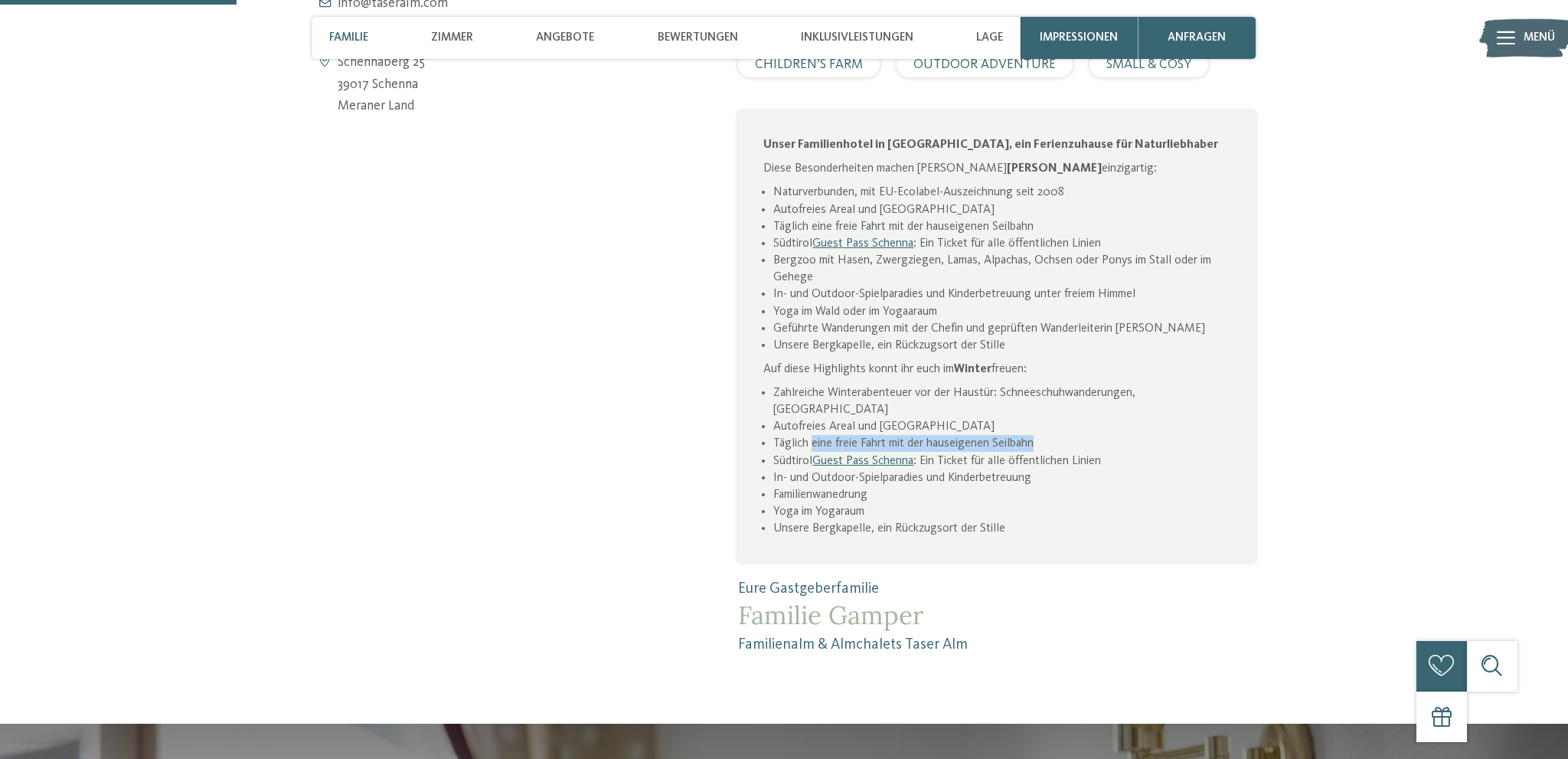
drag, startPoint x: 813, startPoint y: 420, endPoint x: 1045, endPoint y: 421, distance: 232.0
click at [1045, 435] on li "Täglich eine freie Fahrt mit der hauseigenen Seilbahn" at bounding box center [1002, 443] width 457 height 16
click at [1037, 435] on li "Täglich eine freie Fahrt mit der hauseigenen Seilbahn" at bounding box center [1002, 443] width 457 height 16
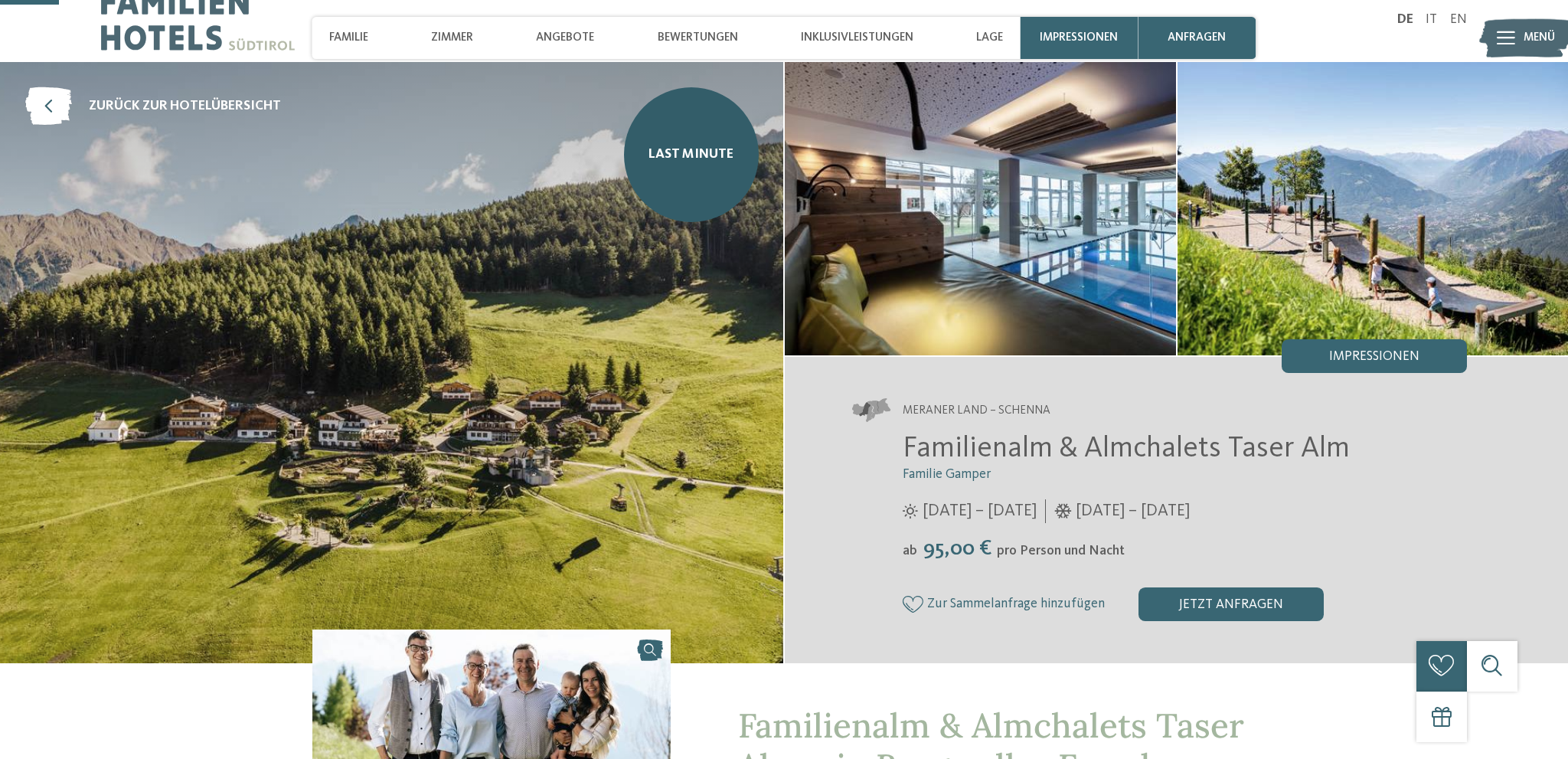
scroll to position [0, 0]
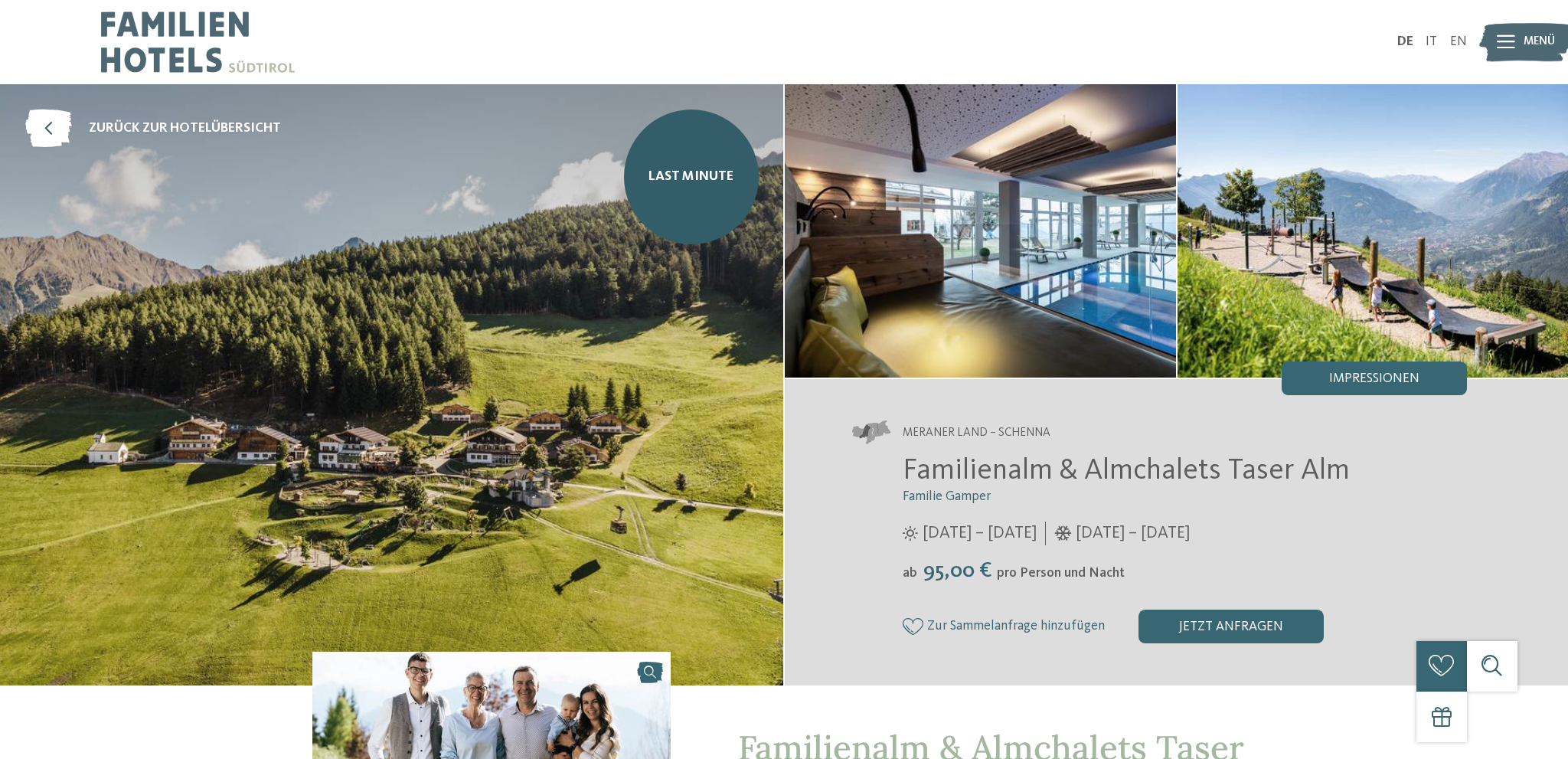
click at [703, 393] on img at bounding box center [391, 384] width 783 height 601
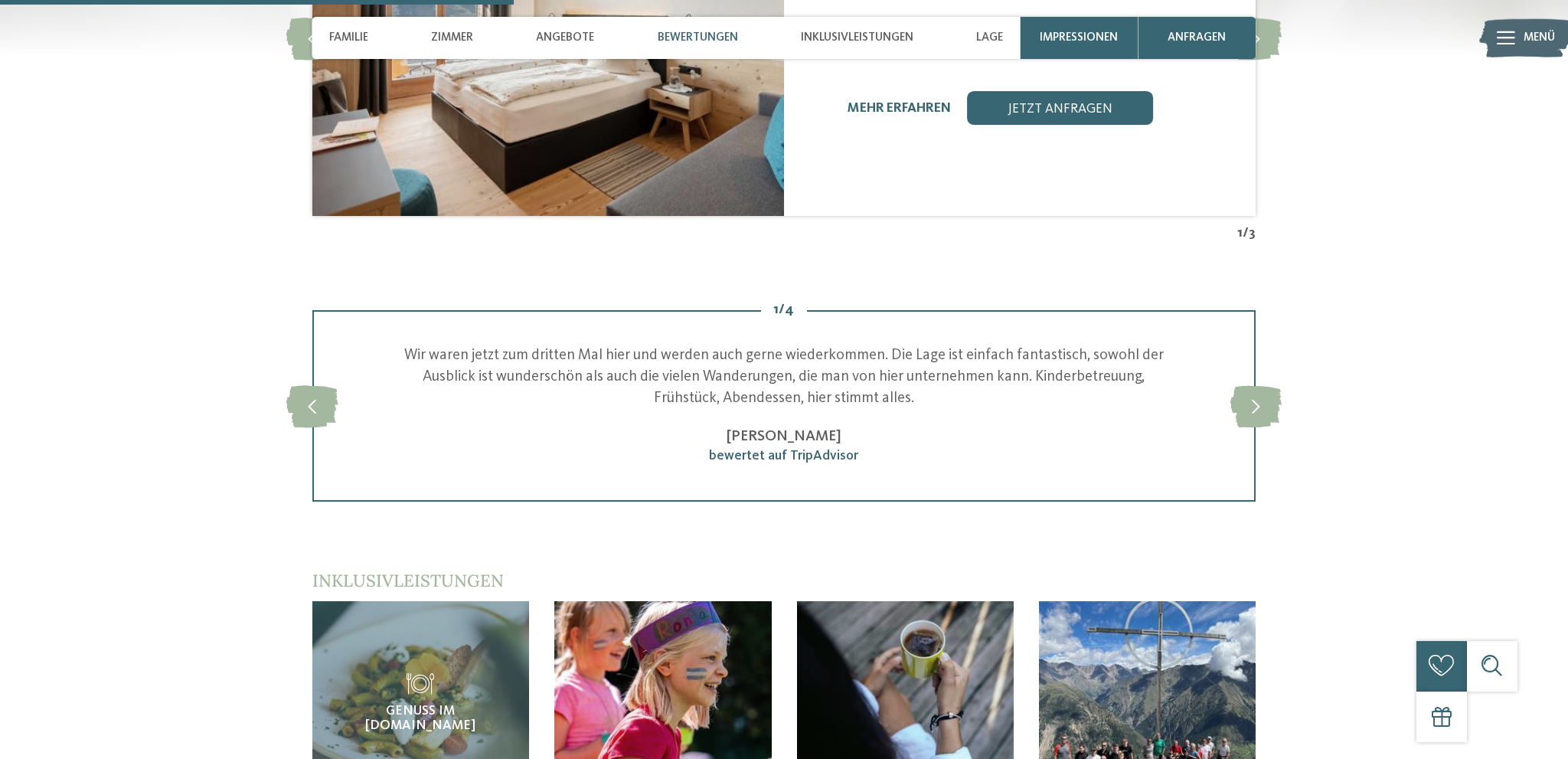
scroll to position [2588, 0]
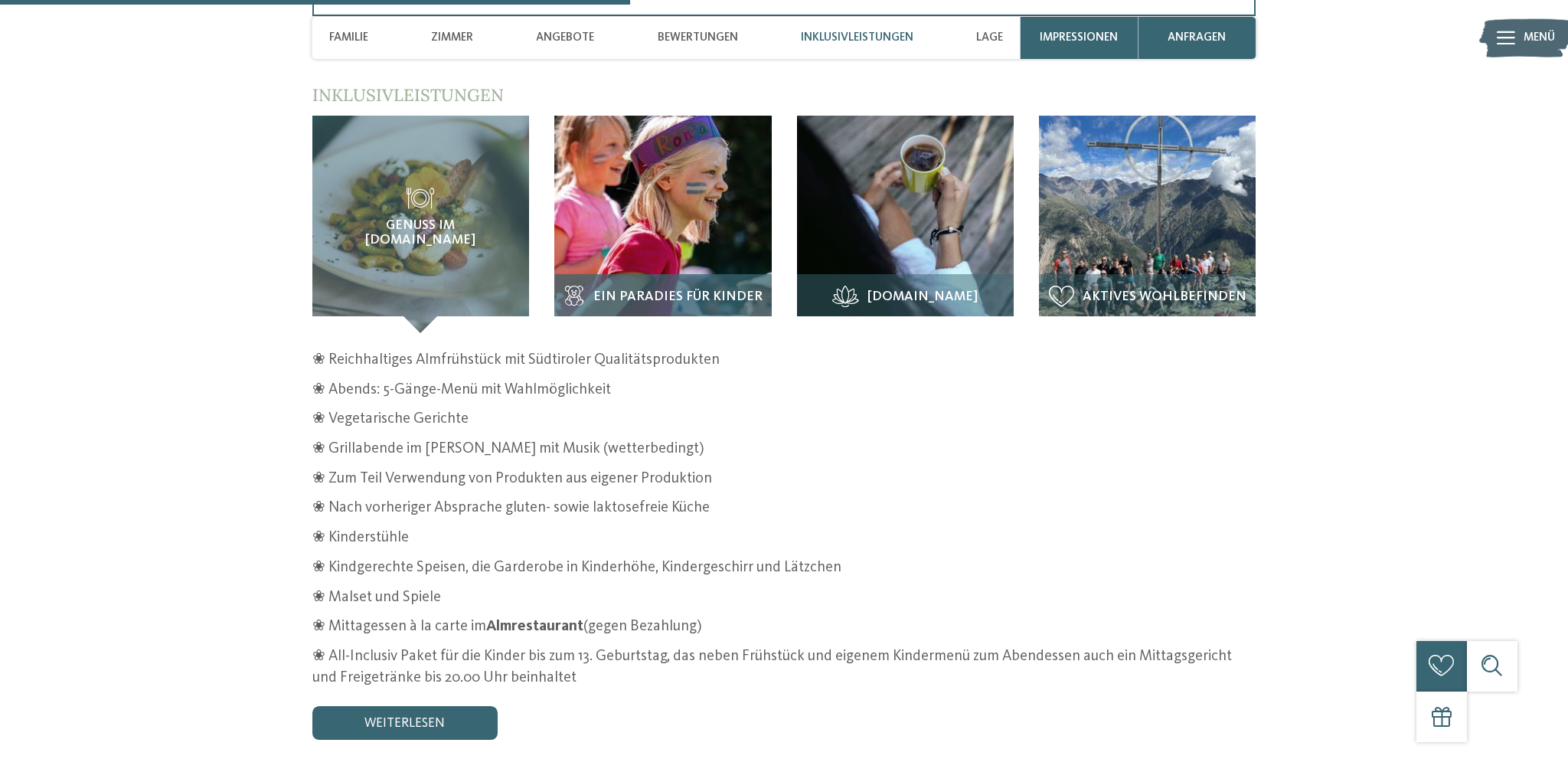
click at [651, 218] on img at bounding box center [663, 224] width 216 height 216
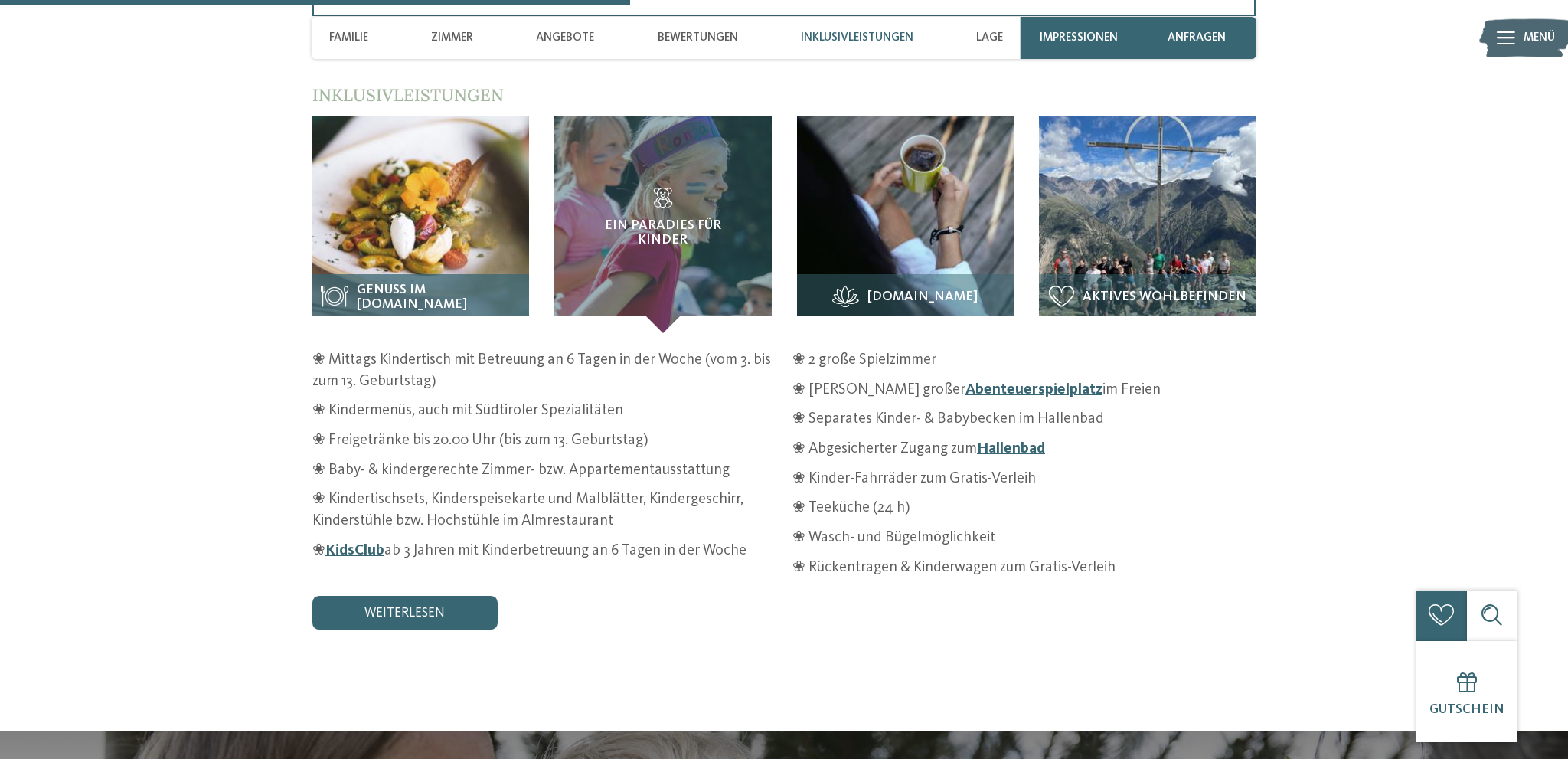
click at [459, 213] on img at bounding box center [421, 224] width 216 height 216
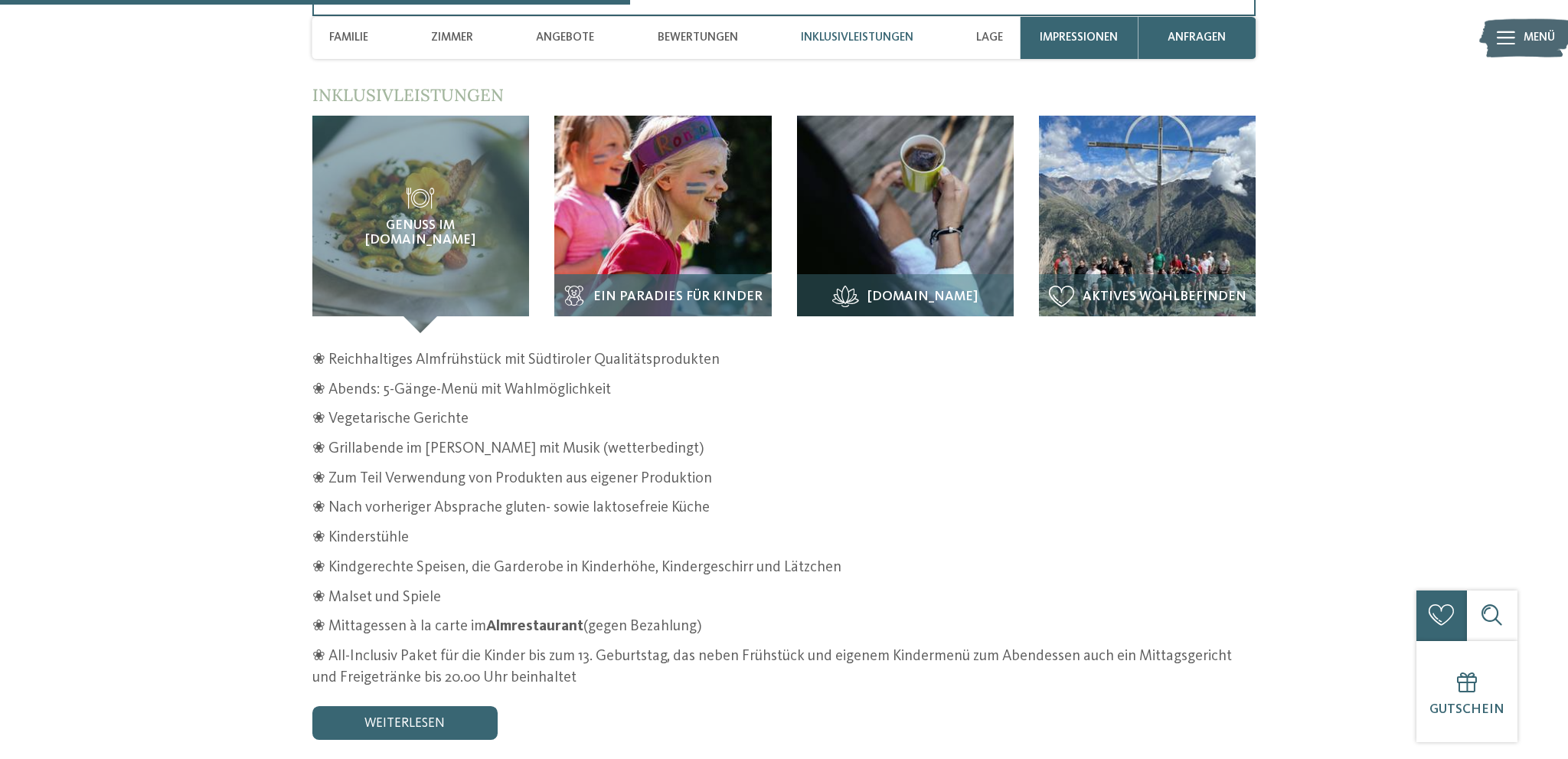
click at [624, 220] on img at bounding box center [663, 224] width 216 height 216
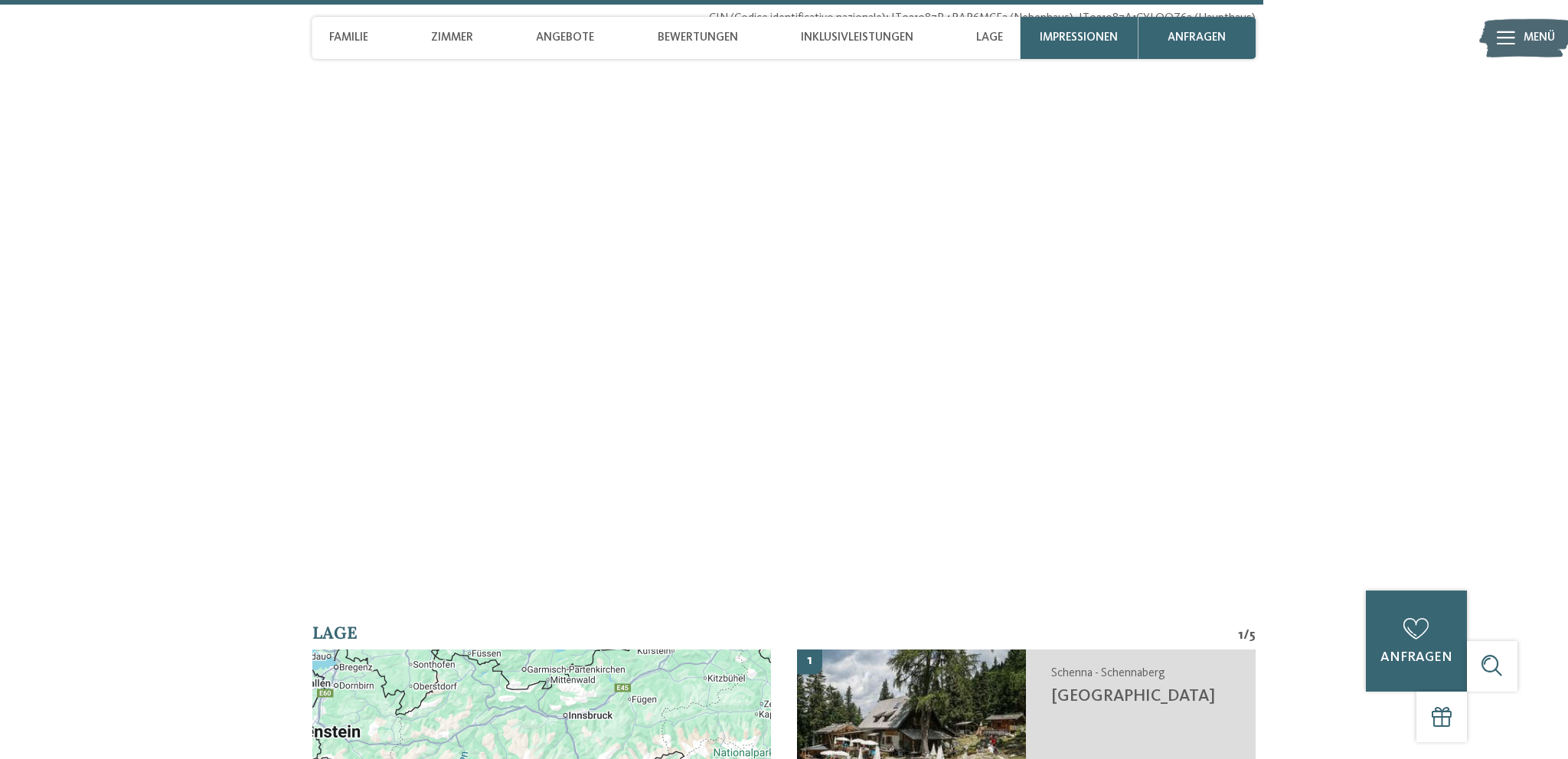
scroll to position [5093, 0]
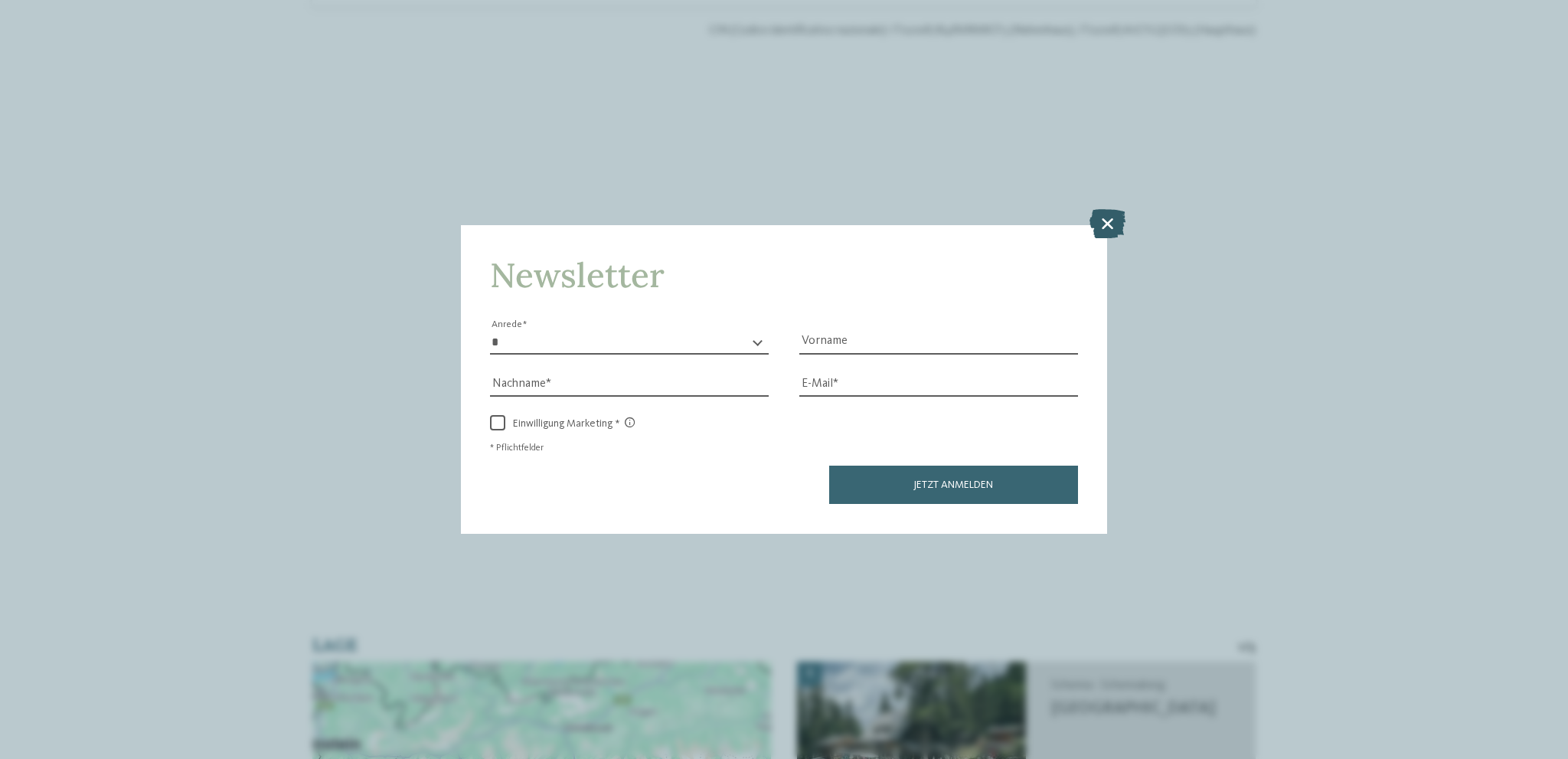
click at [1108, 232] on icon at bounding box center [1108, 224] width 36 height 29
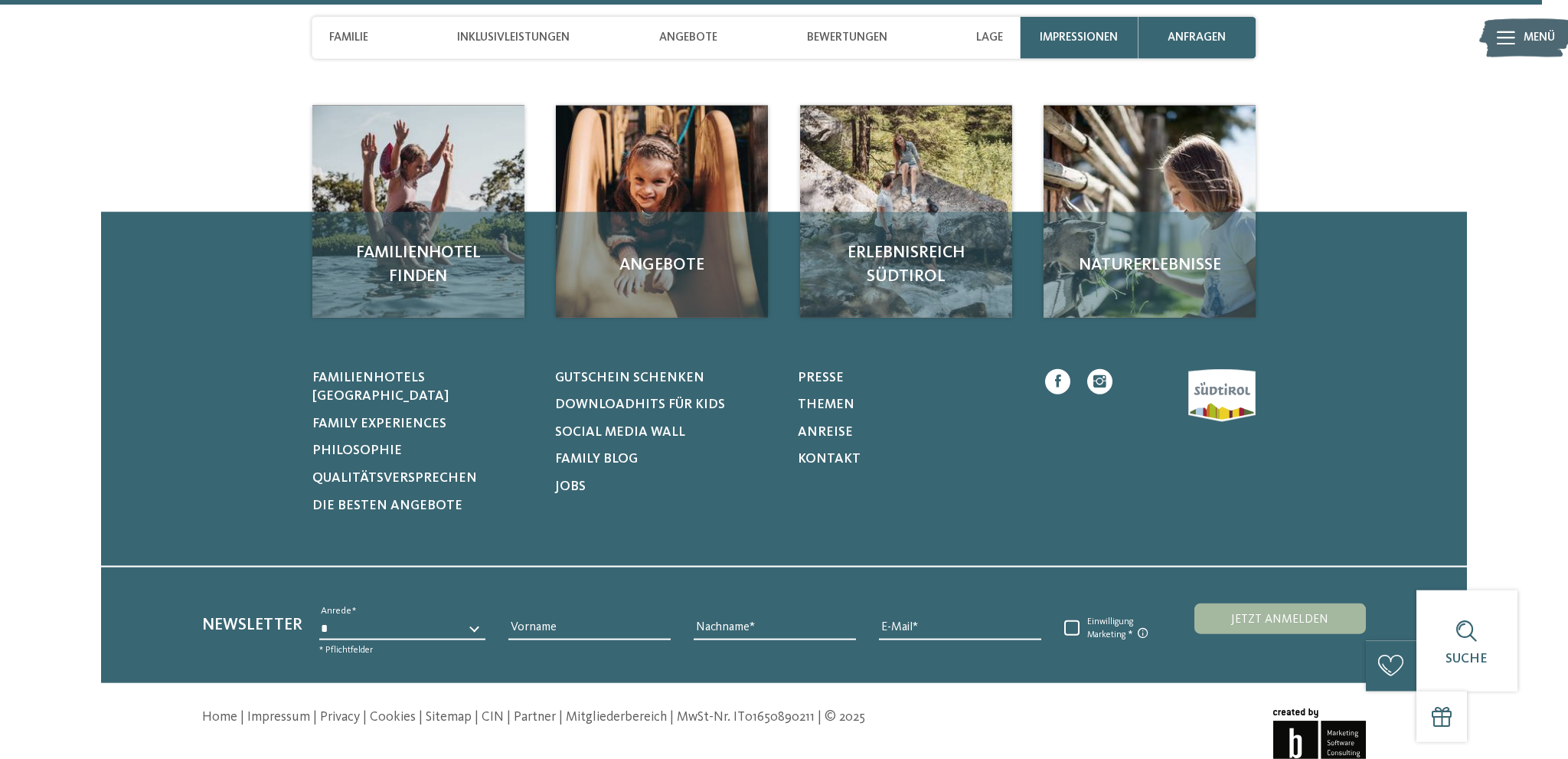
scroll to position [5098, 0]
